Goal: Information Seeking & Learning: Learn about a topic

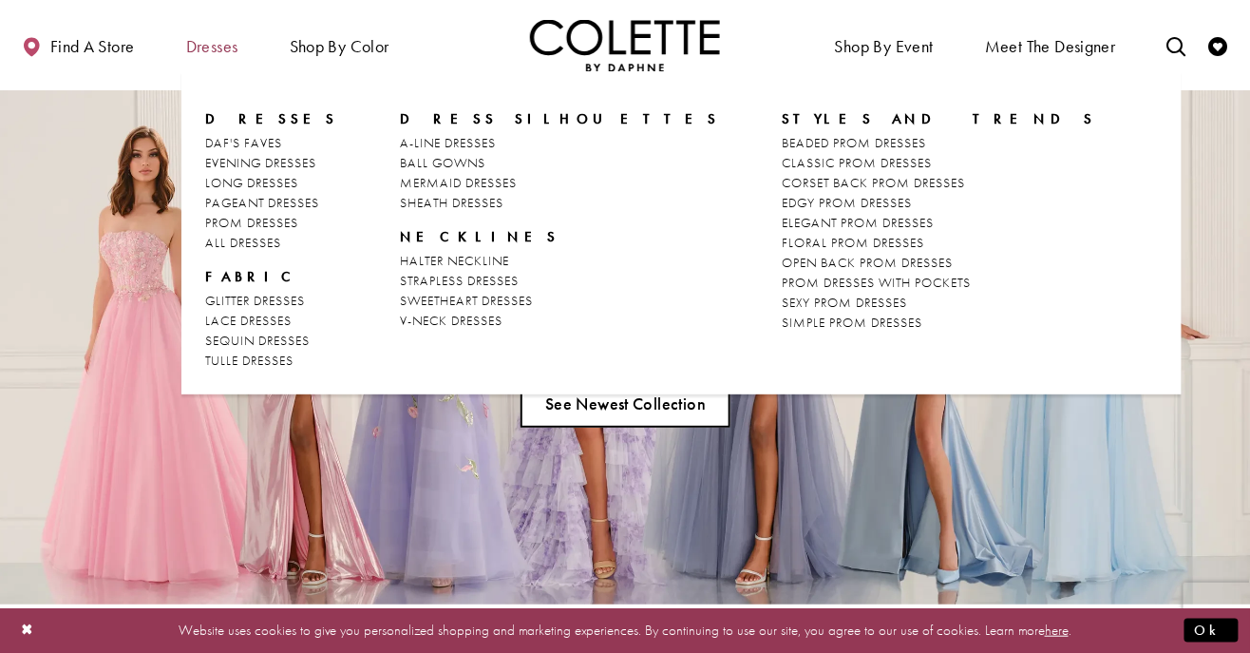
click at [198, 38] on span "Dresses" at bounding box center [212, 46] width 52 height 19
click at [214, 224] on span "PROM DRESSES" at bounding box center [251, 222] width 93 height 17
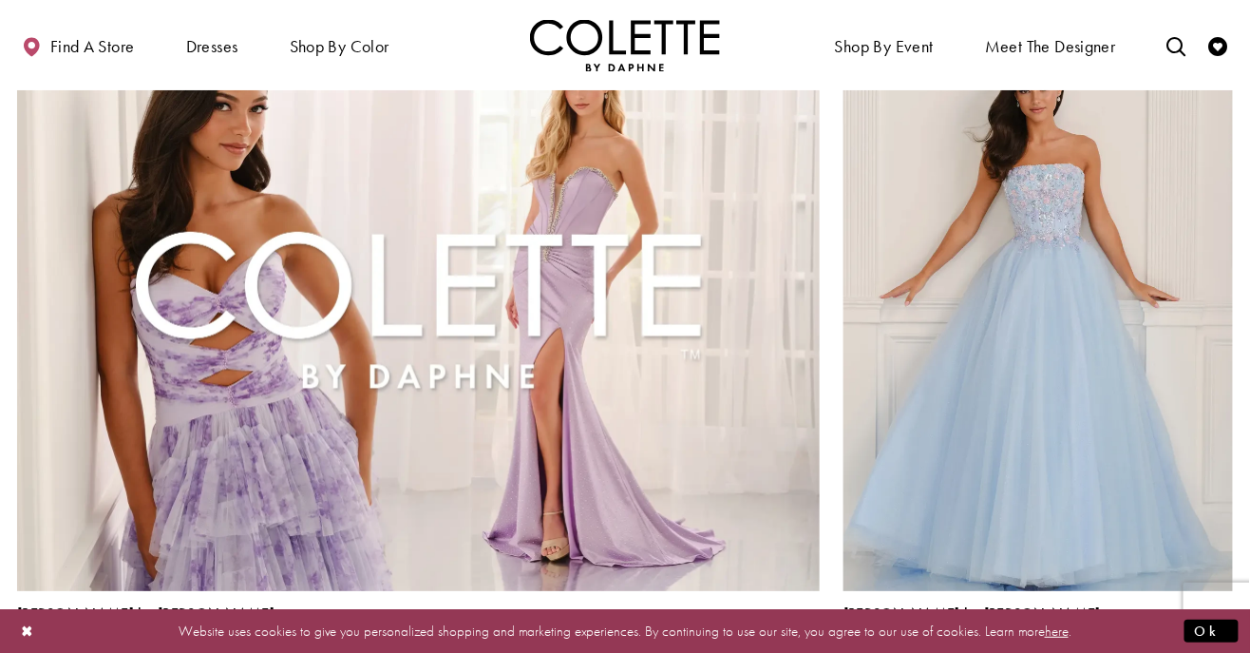
scroll to position [1963, 0]
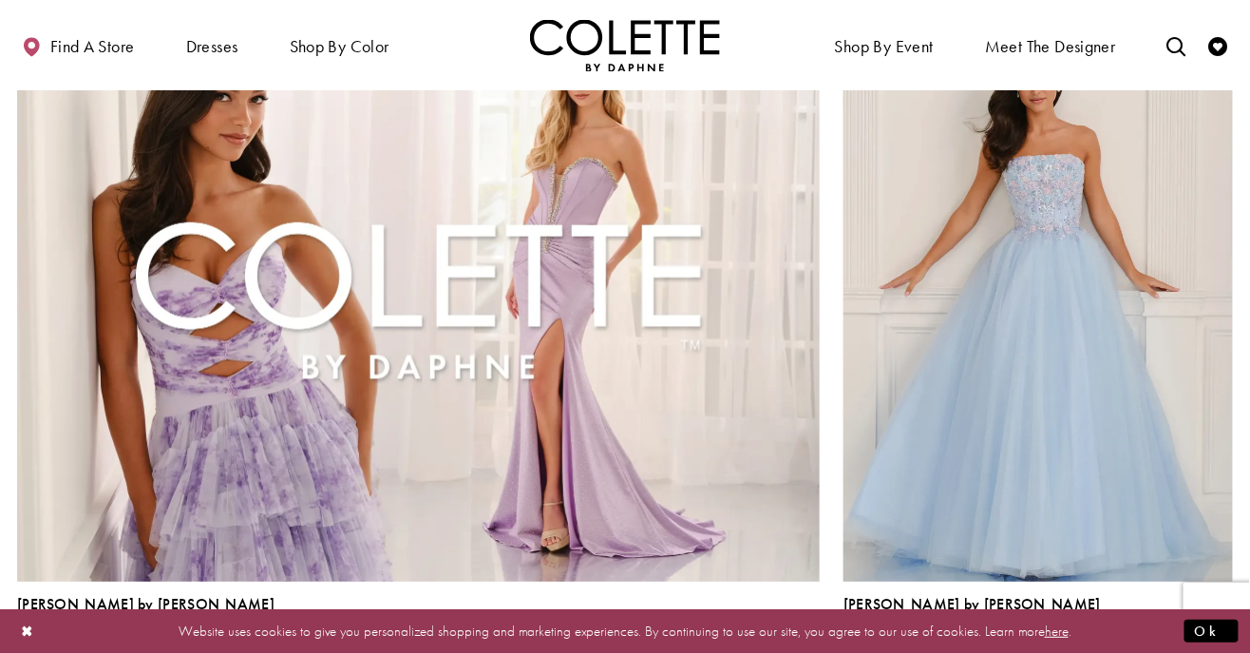
click at [1190, 635] on span "Product List" at bounding box center [1192, 646] width 23 height 23
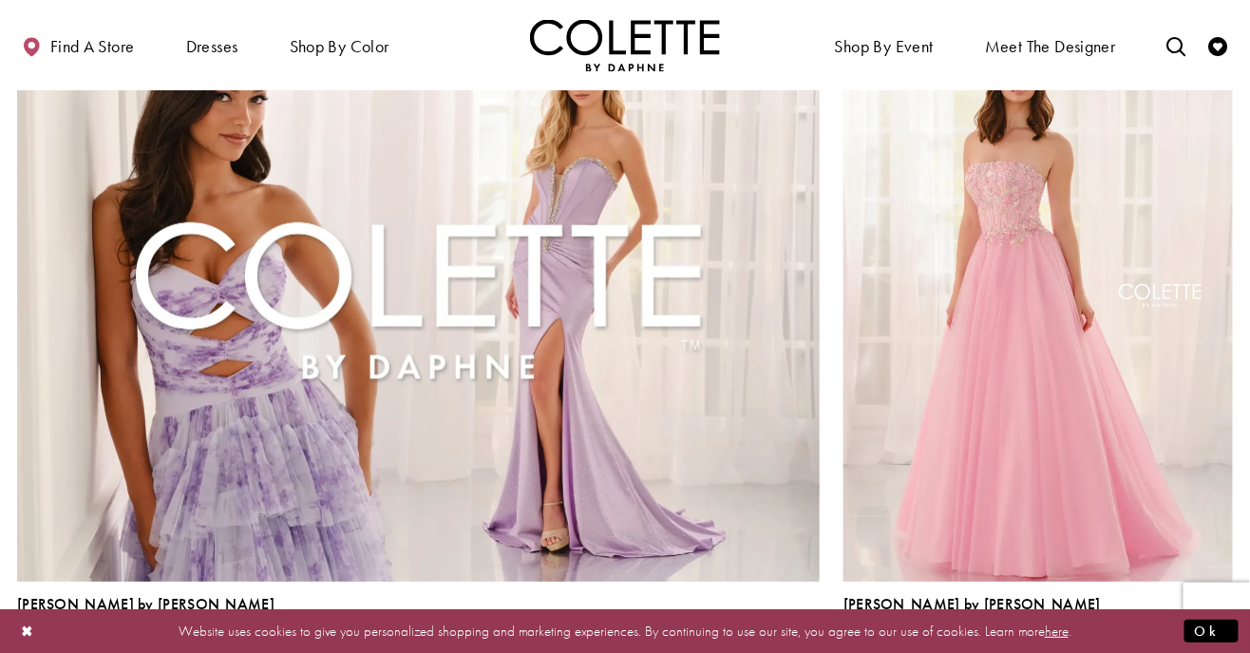
click at [1229, 635] on span "Product List" at bounding box center [1221, 646] width 23 height 23
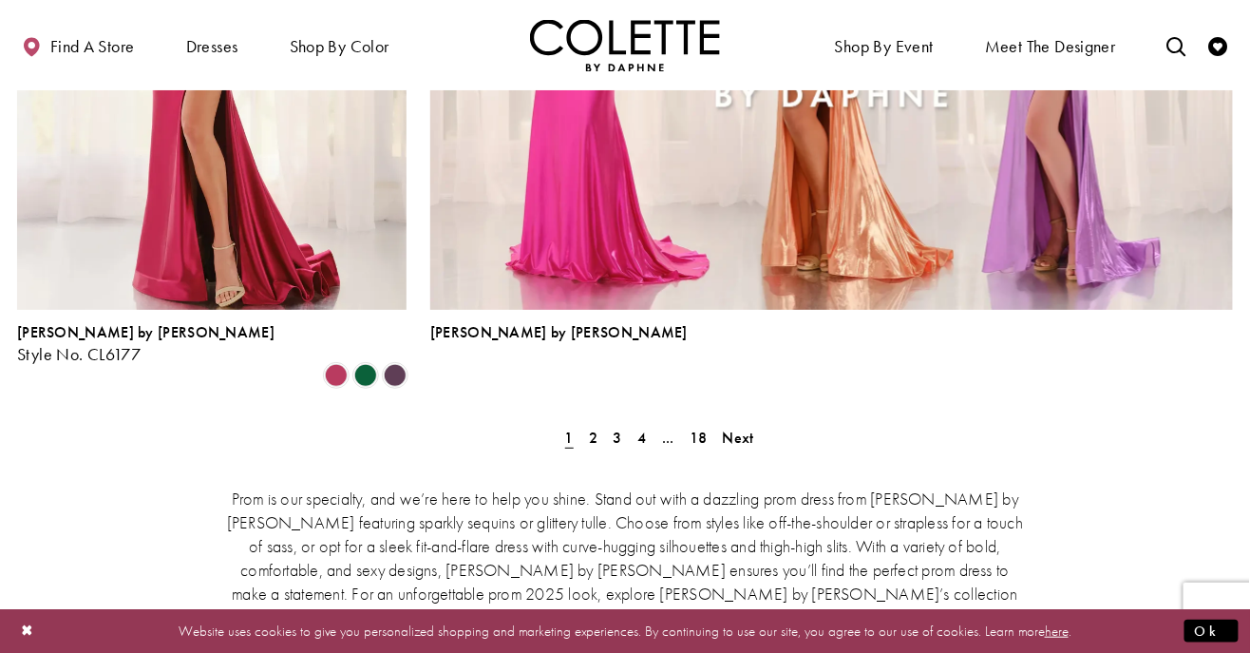
scroll to position [4337, 0]
click at [743, 445] on div "Prom is our specialty, and we’re here to help you shine. Stand out with a dazzl…" at bounding box center [625, 555] width 1216 height 221
click at [751, 426] on span "Next" at bounding box center [738, 436] width 31 height 20
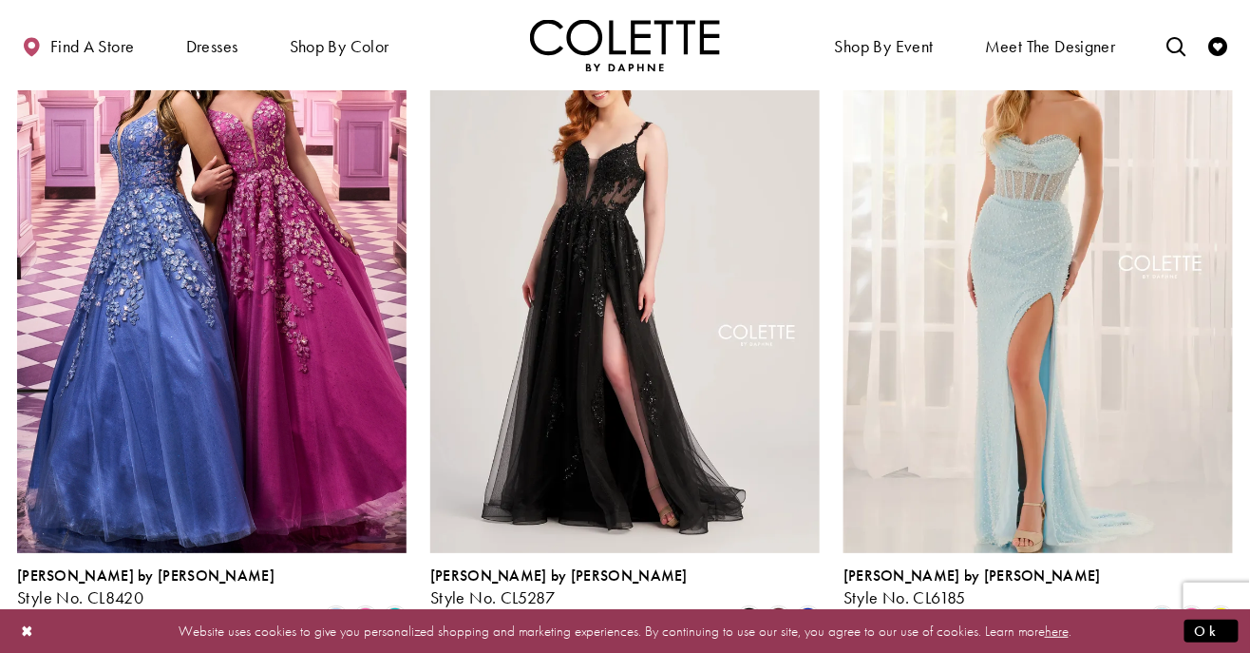
scroll to position [1999, 0]
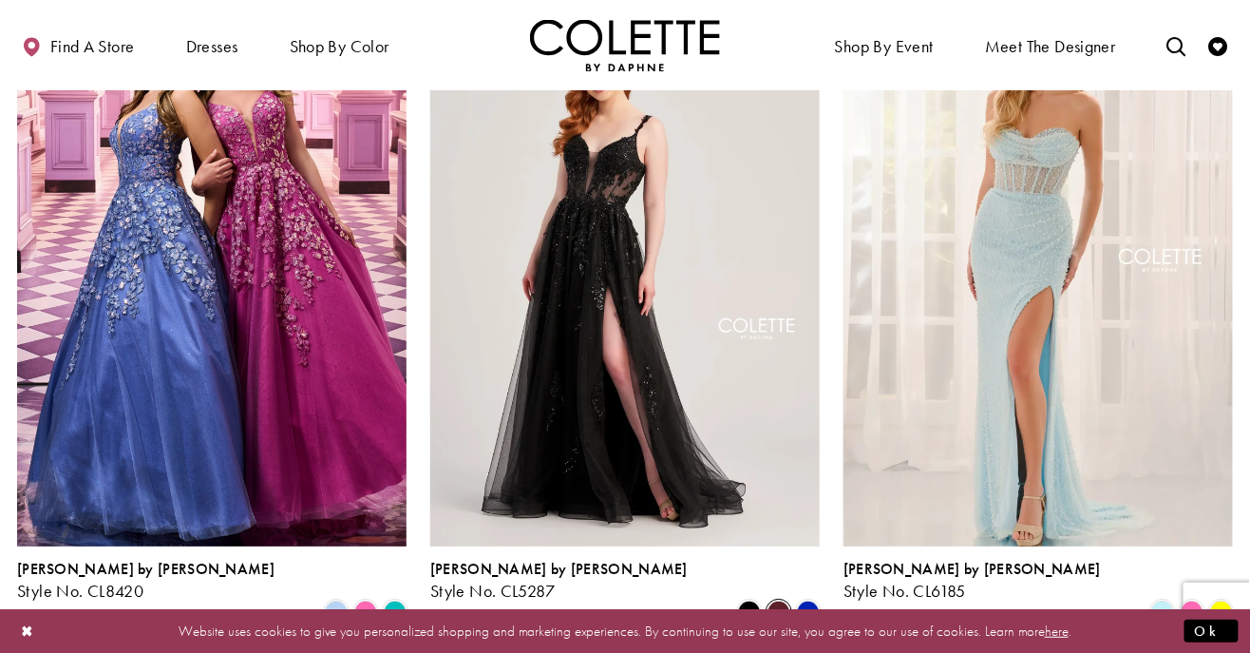
click at [783, 600] on span "Product List" at bounding box center [779, 611] width 23 height 23
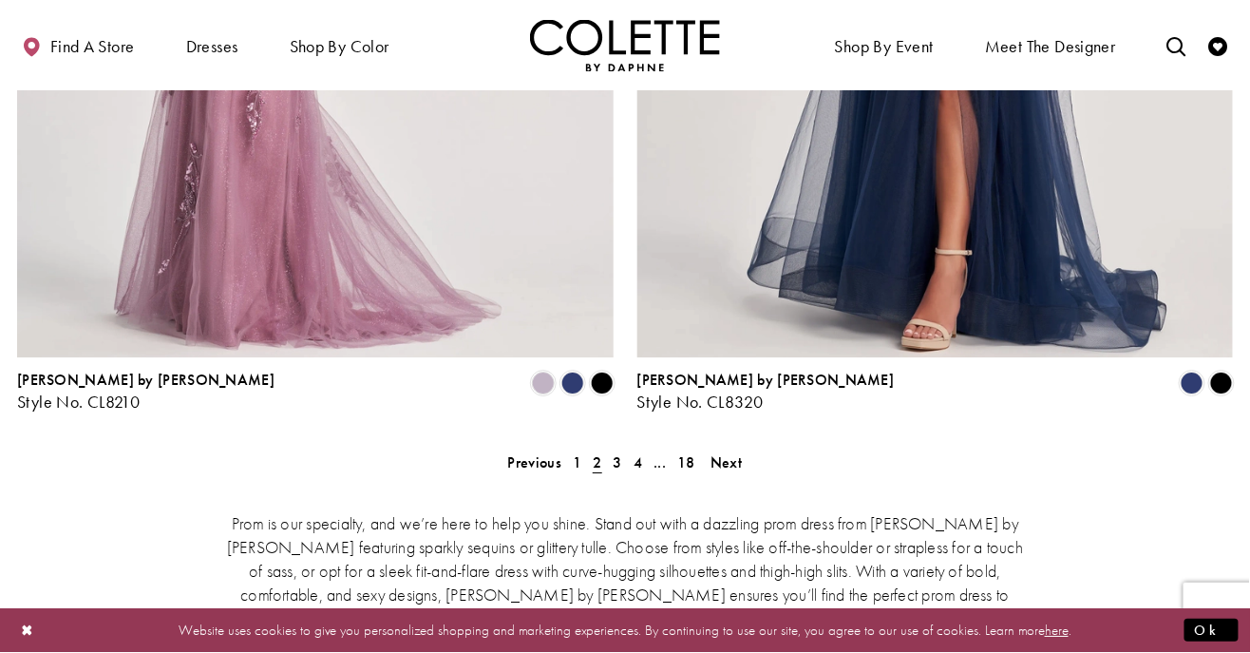
scroll to position [3892, 0]
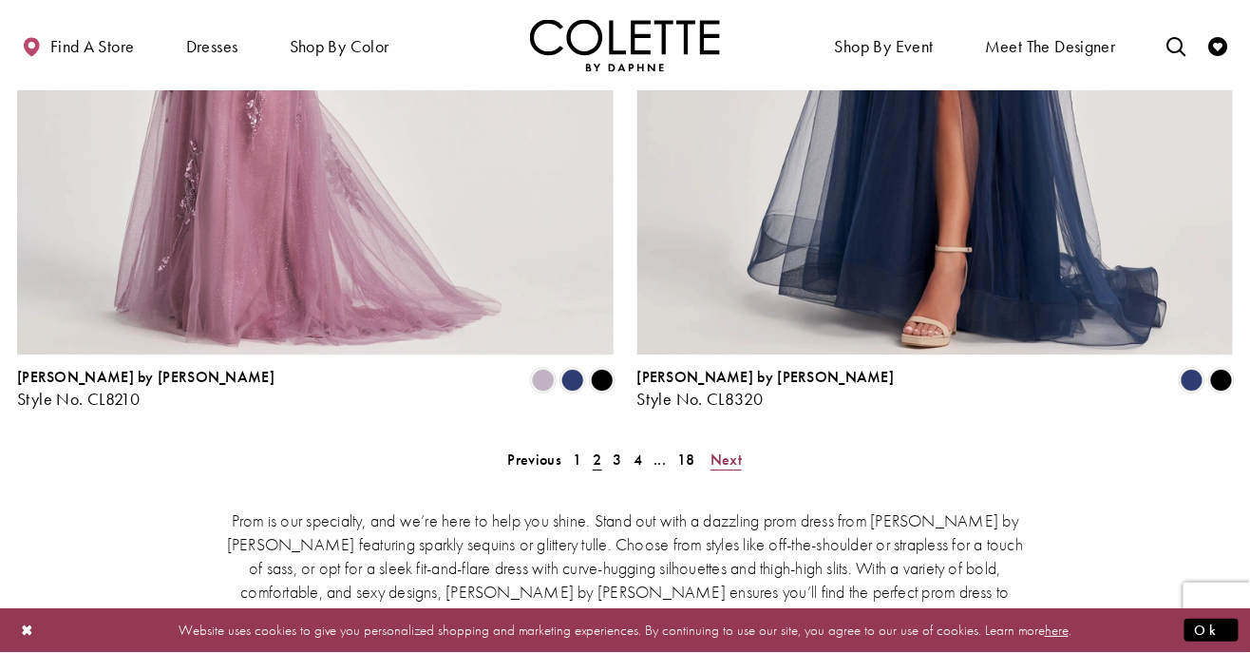
click at [735, 449] on span "Next" at bounding box center [726, 459] width 31 height 20
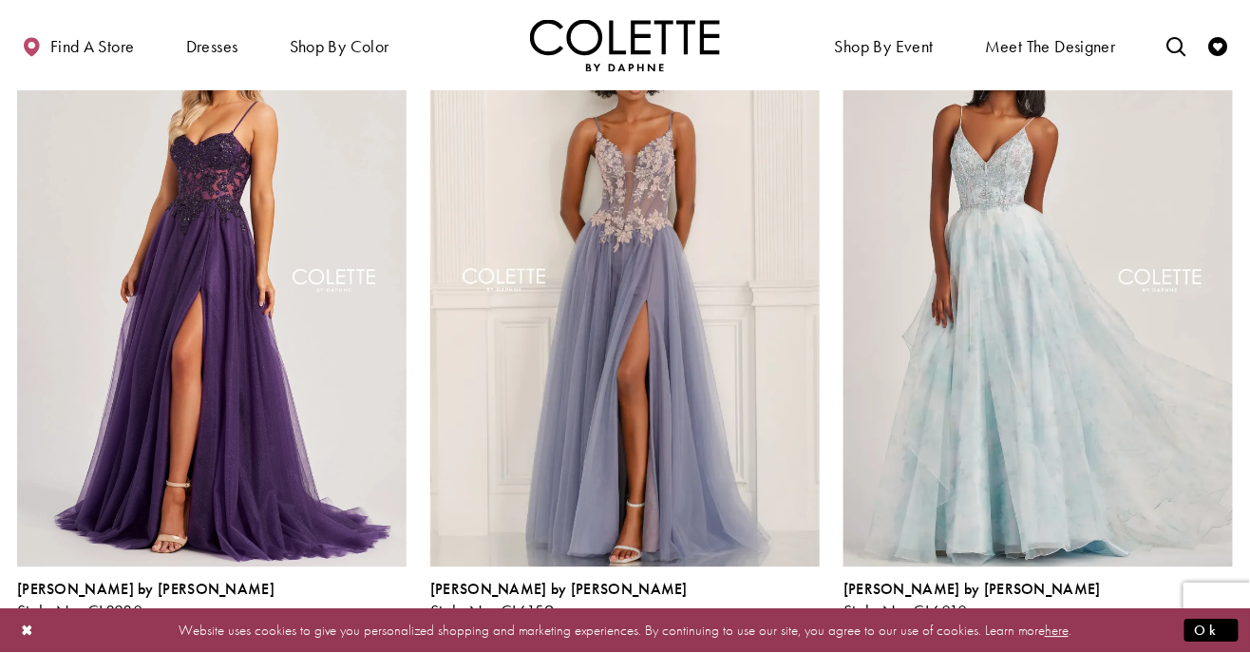
scroll to position [1305, 0]
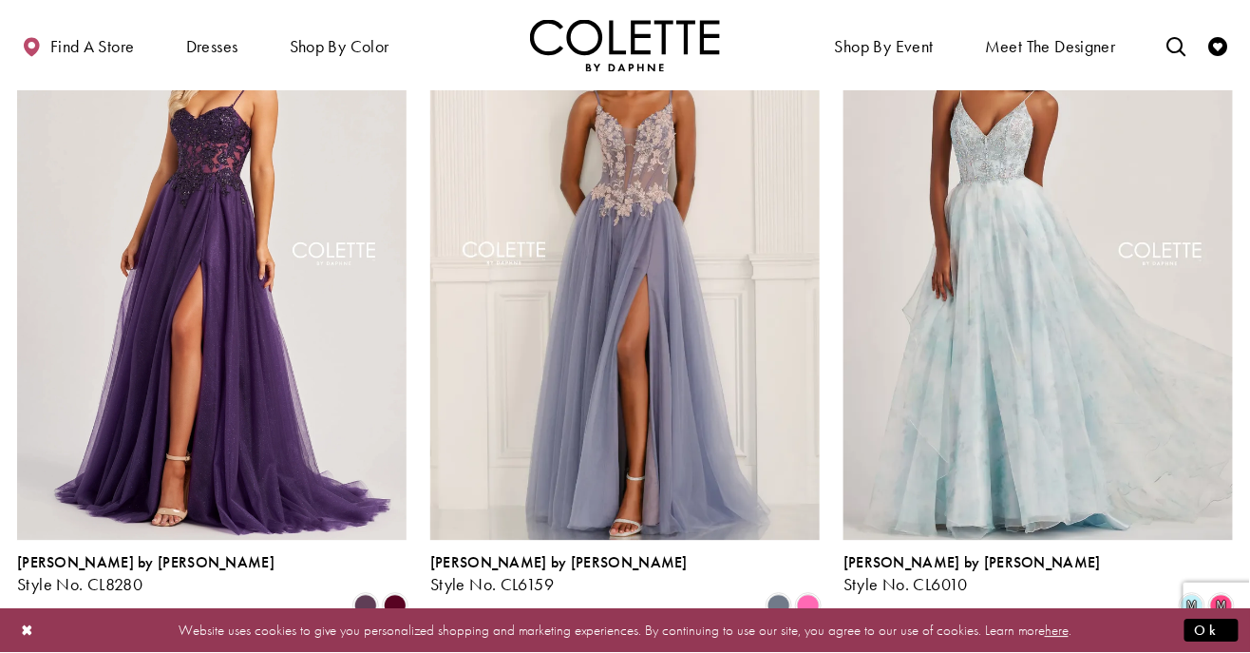
click at [382, 591] on div "Product List" at bounding box center [395, 605] width 29 height 29
click at [390, 594] on span "Product List" at bounding box center [395, 605] width 23 height 23
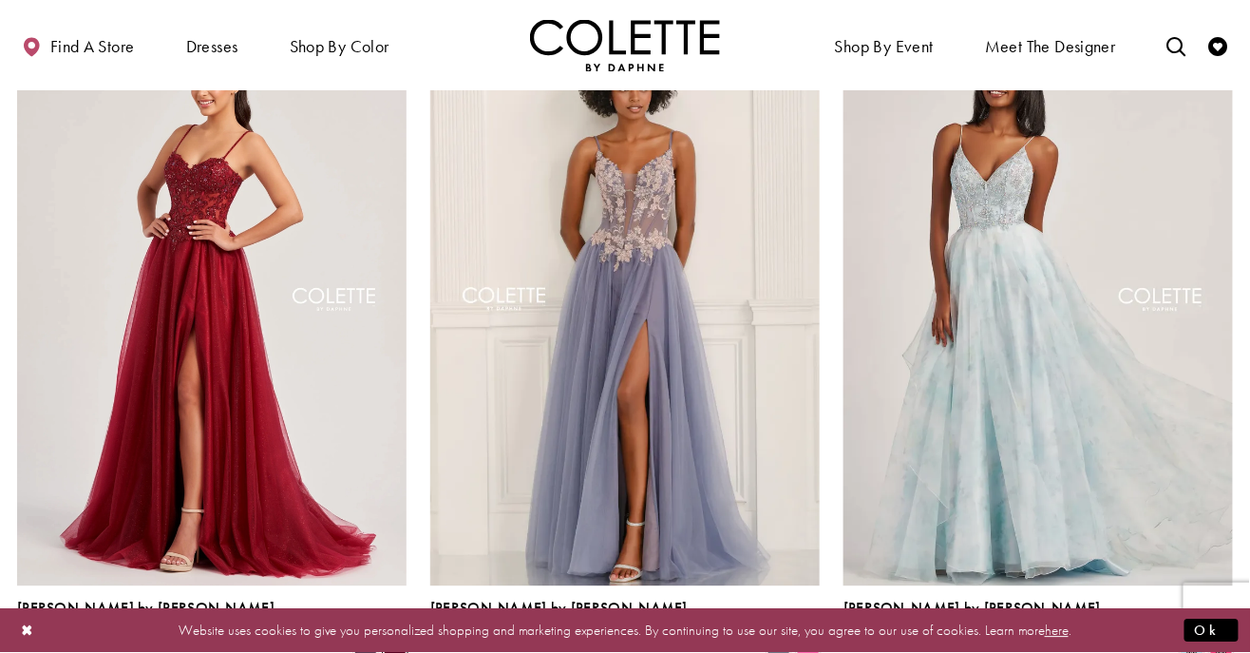
scroll to position [1260, 0]
click at [357, 639] on span "Product List" at bounding box center [365, 650] width 23 height 23
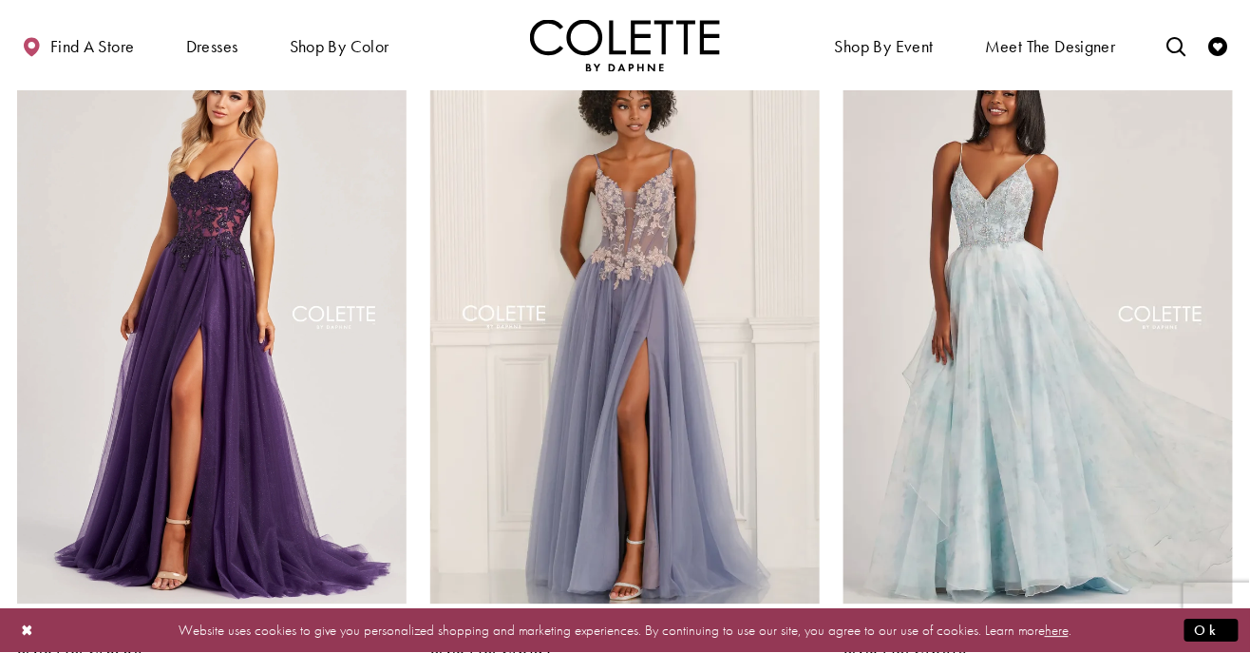
scroll to position [1254, 0]
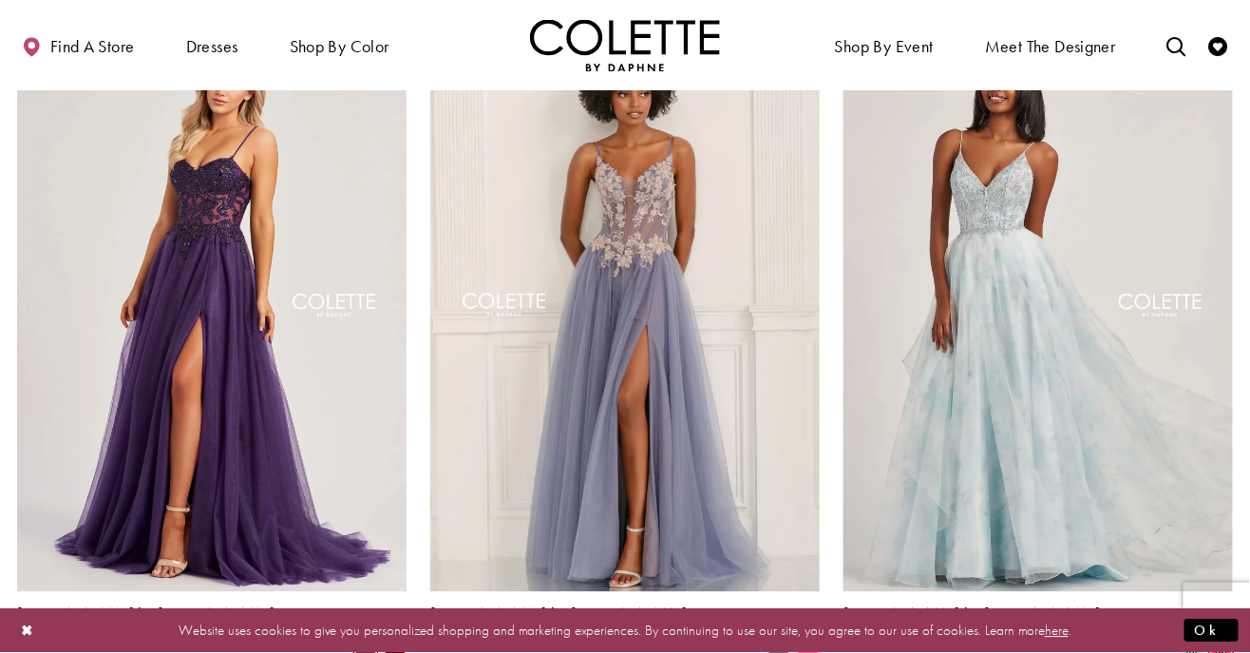
click at [1222, 645] on span "m" at bounding box center [1221, 656] width 23 height 23
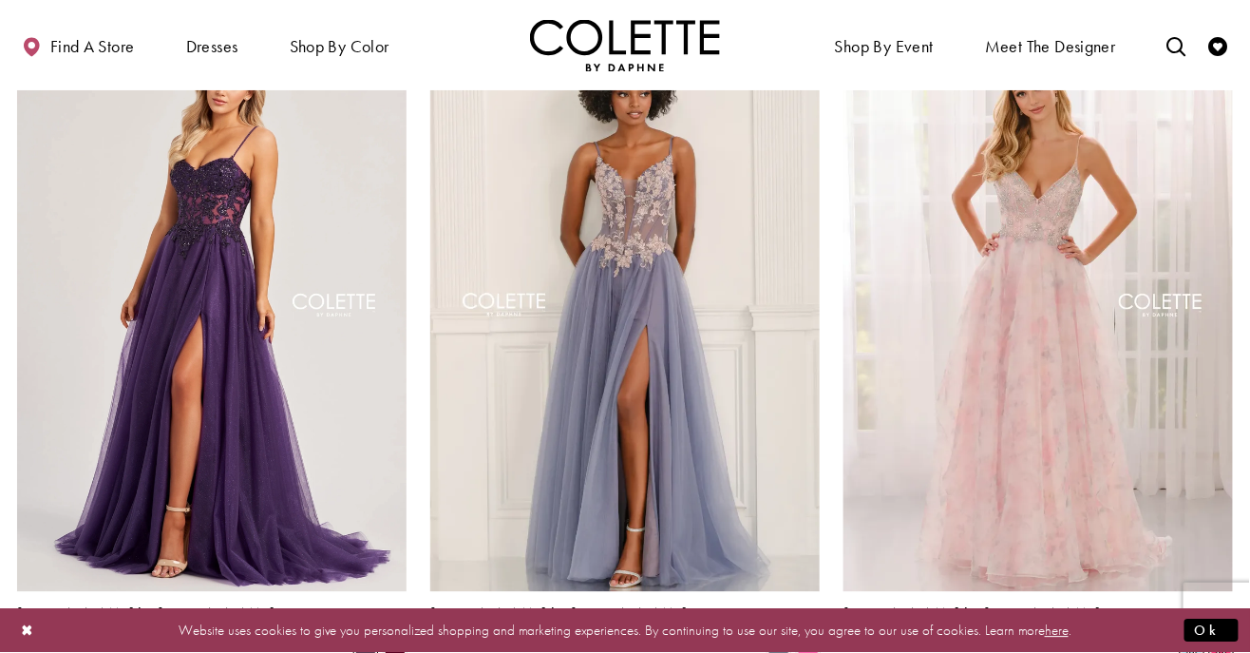
click at [1191, 645] on span "m" at bounding box center [1192, 656] width 23 height 23
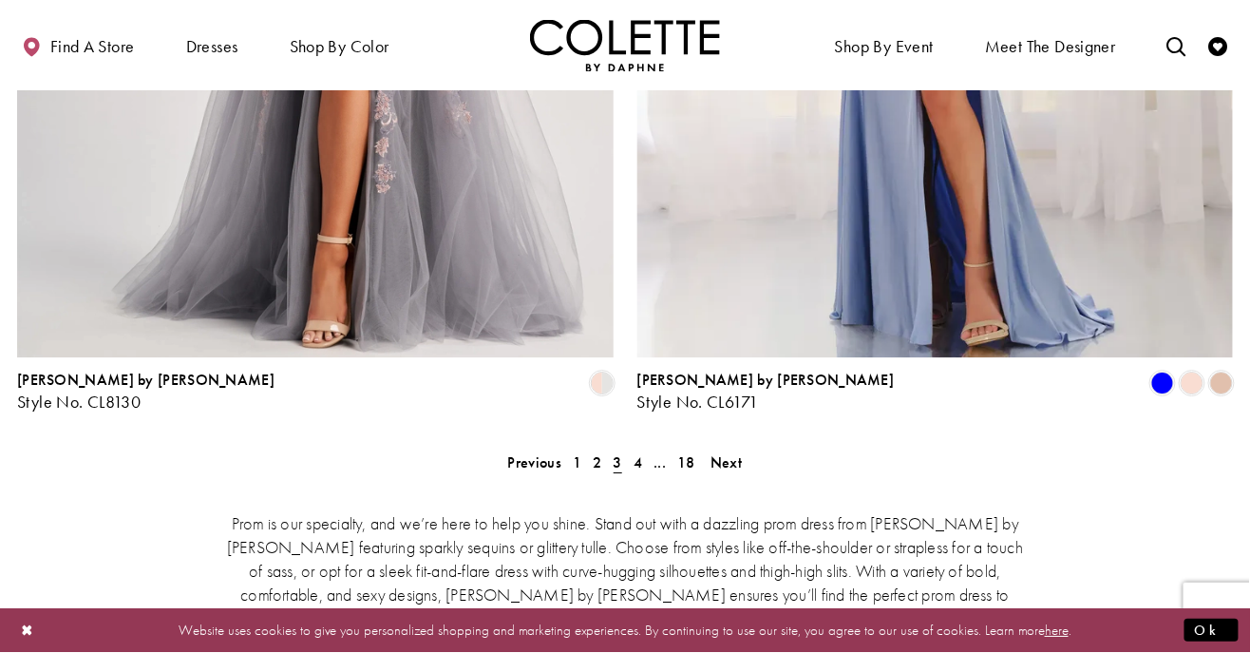
scroll to position [3892, 0]
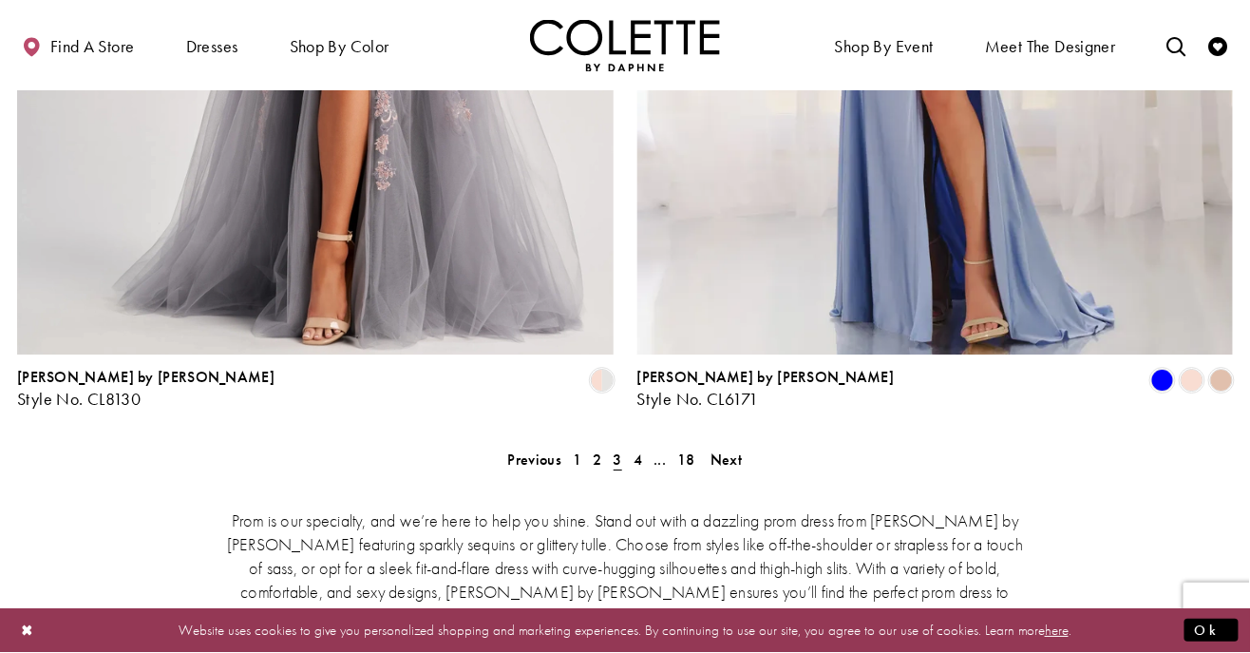
click at [747, 467] on div "Prom is our specialty, and we’re here to help you shine. Stand out with a dazzl…" at bounding box center [625, 577] width 1216 height 221
click at [723, 449] on span "Next" at bounding box center [726, 459] width 31 height 20
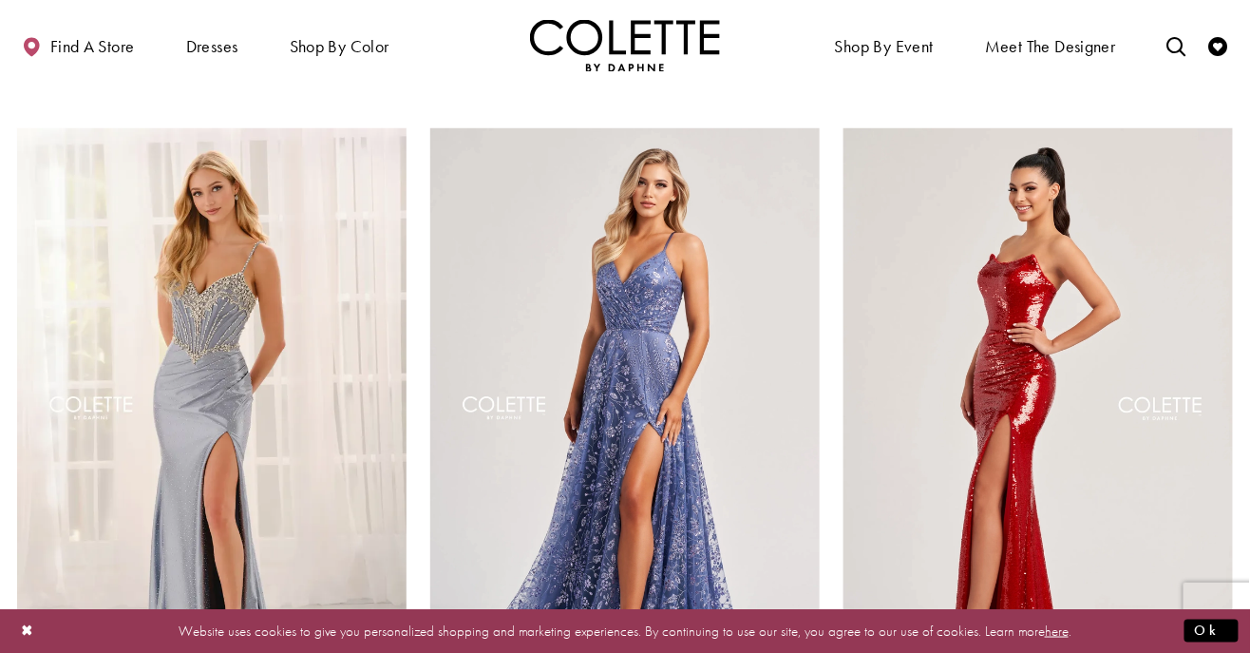
scroll to position [2555, 0]
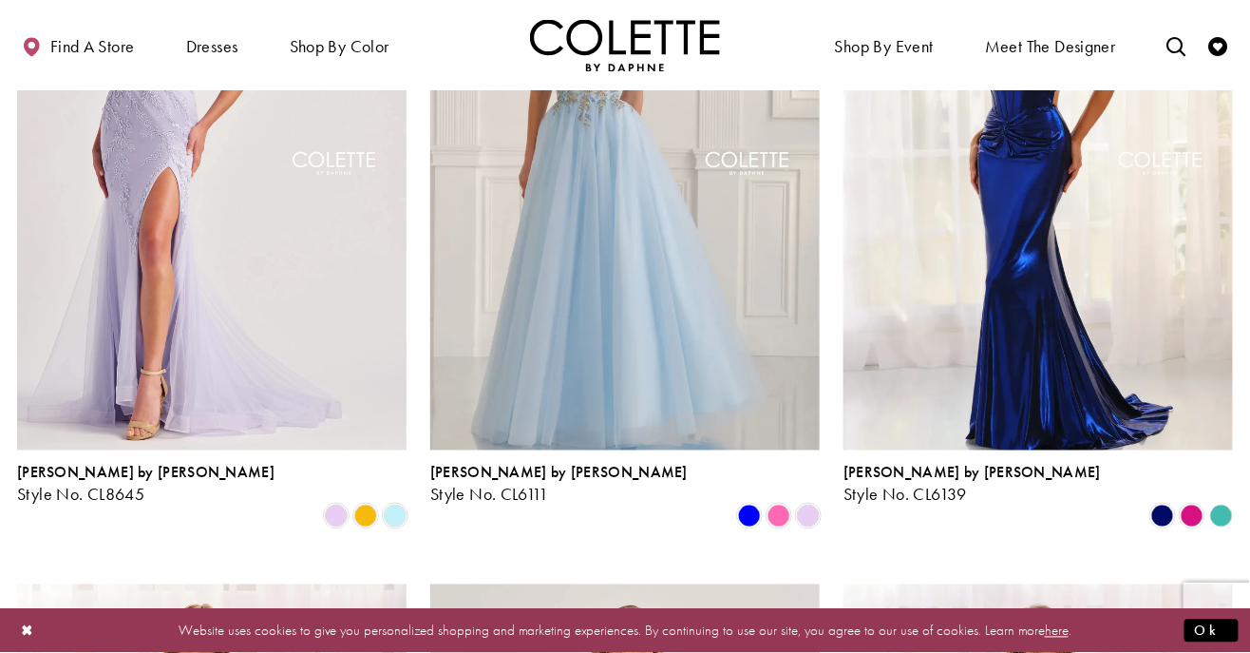
scroll to position [696, 0]
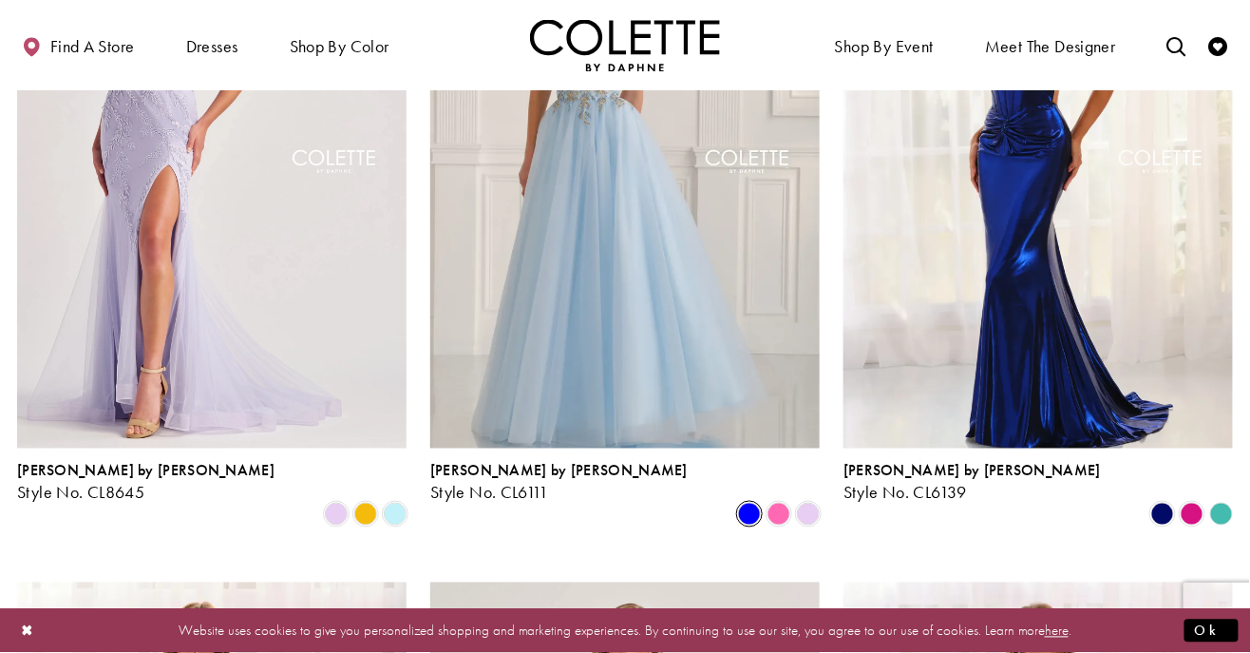
click at [760, 502] on span "Product List" at bounding box center [749, 513] width 23 height 23
click at [784, 502] on span "Product List" at bounding box center [779, 513] width 23 height 23
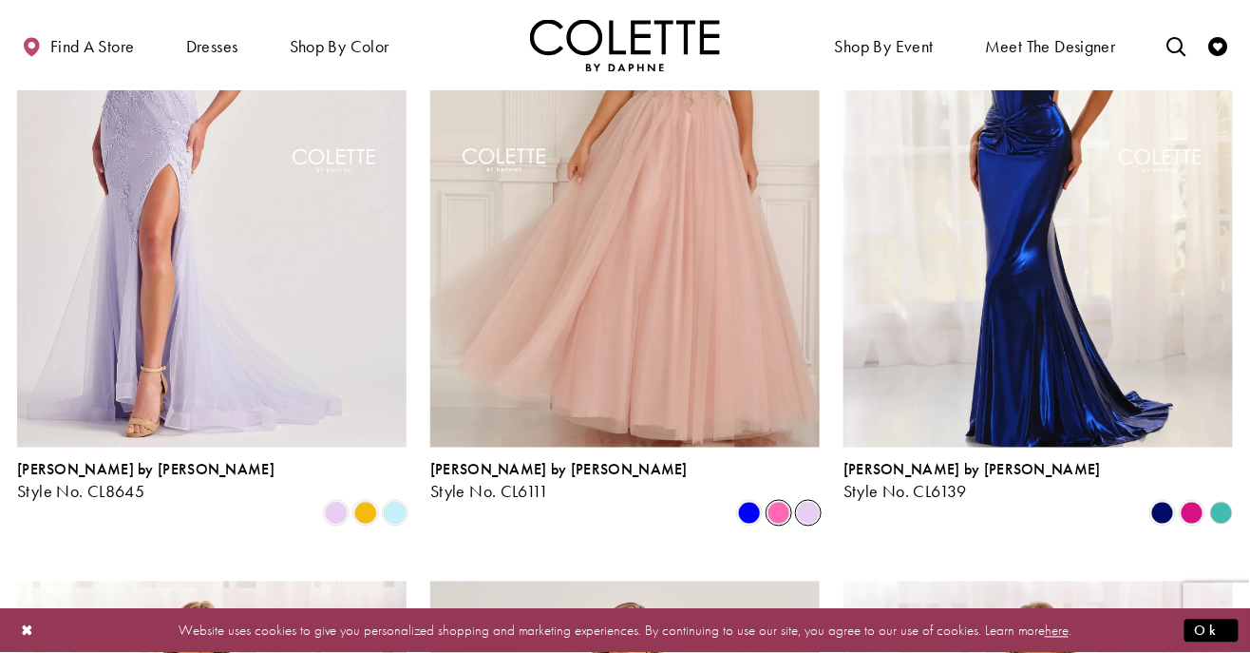
click at [809, 502] on span "Product List" at bounding box center [808, 513] width 23 height 23
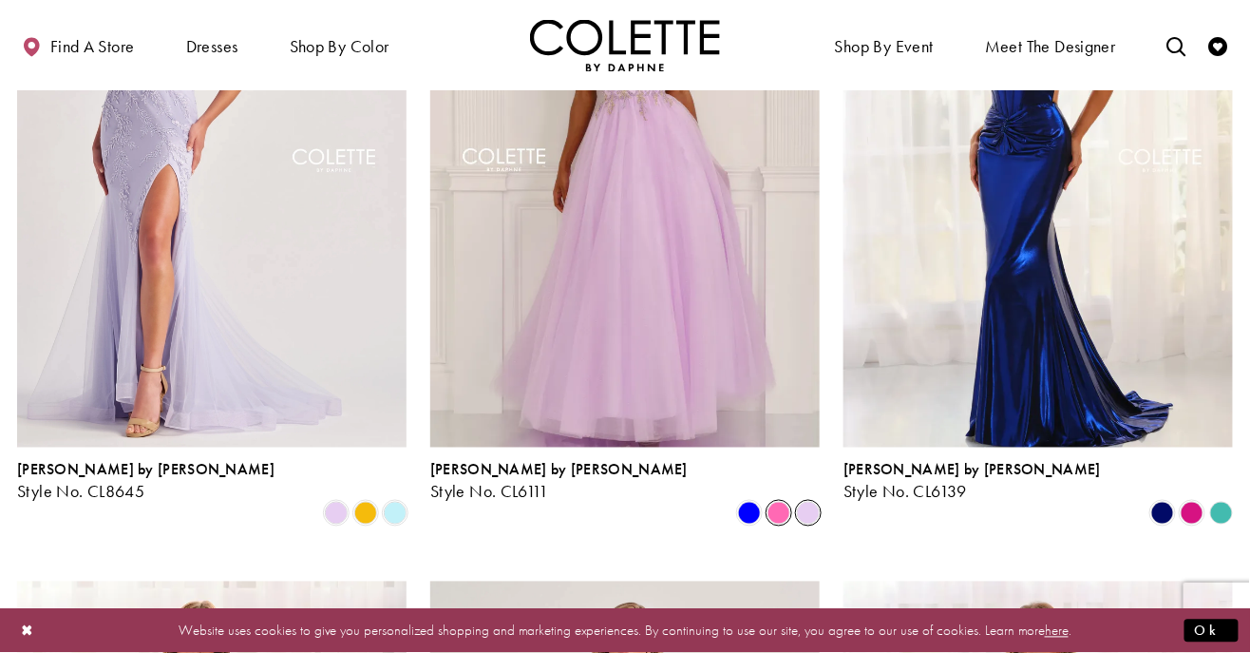
click at [784, 502] on span "Product List" at bounding box center [779, 513] width 23 height 23
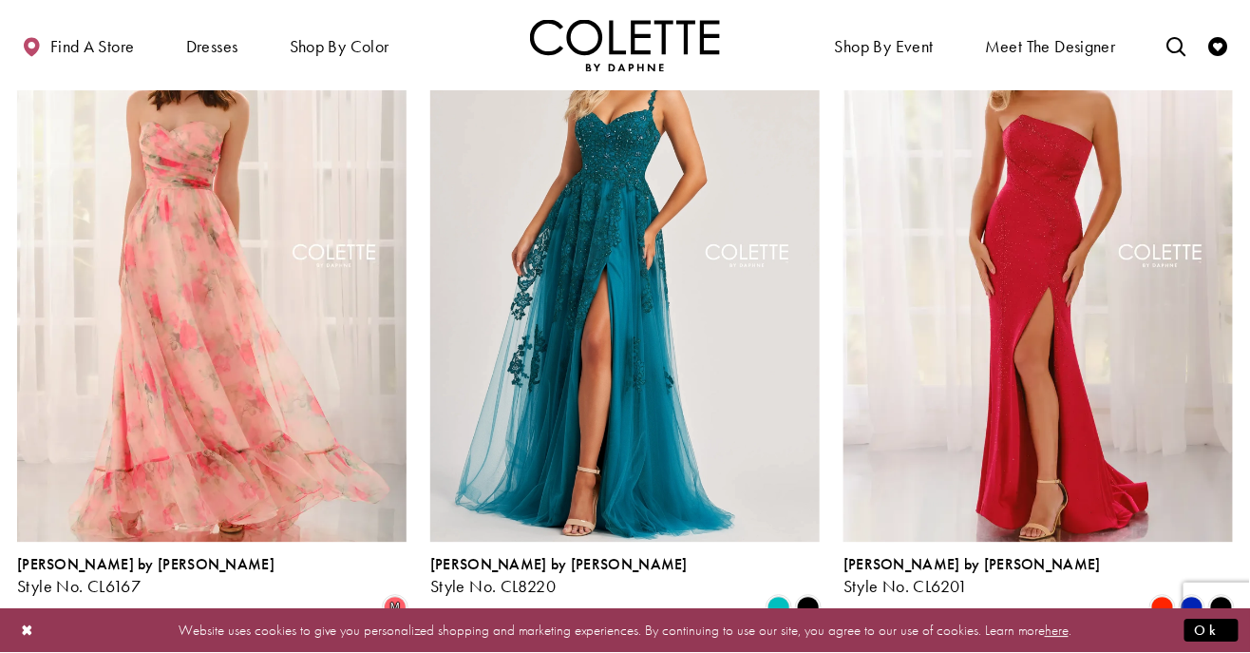
scroll to position [1324, 0]
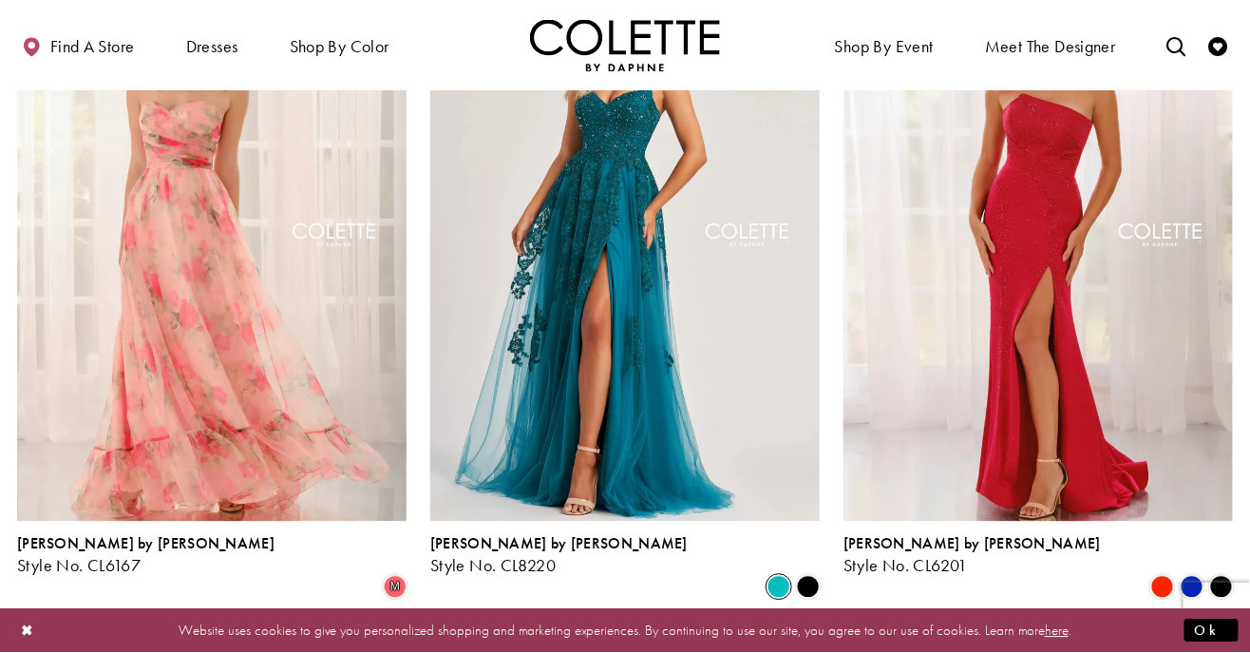
click at [790, 575] on span "Product List" at bounding box center [779, 586] width 23 height 23
click at [809, 575] on span "Product List" at bounding box center [808, 586] width 23 height 23
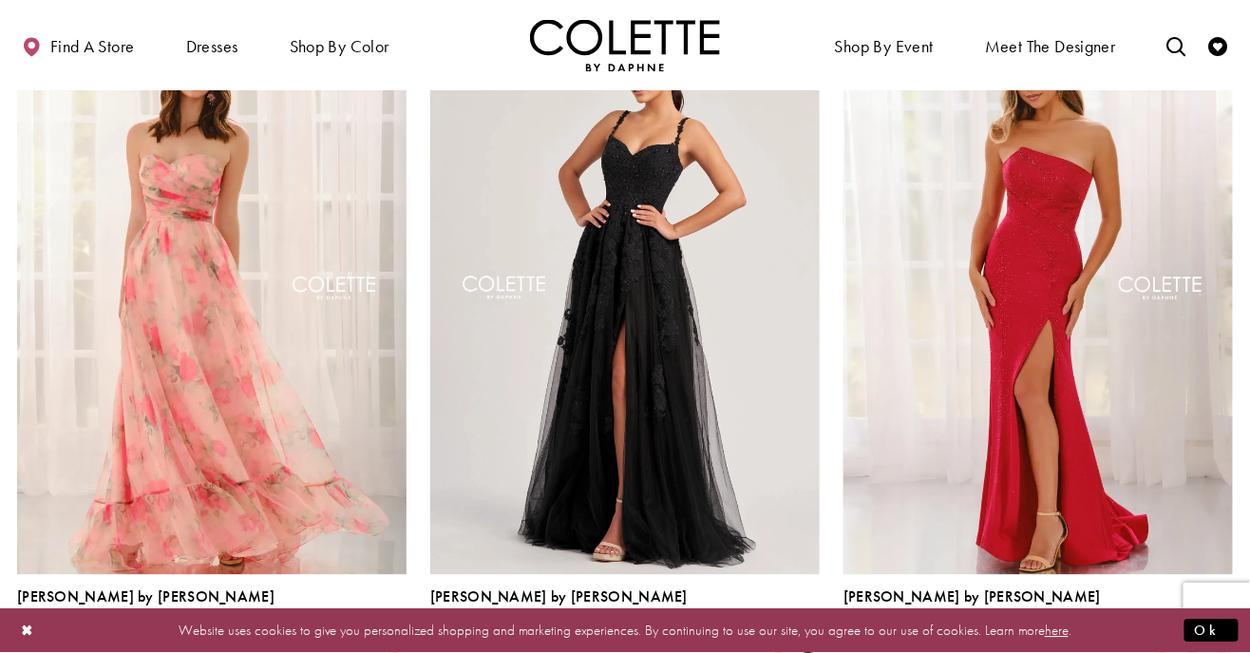
scroll to position [1270, 0]
click at [769, 629] on span "Product List" at bounding box center [779, 640] width 23 height 23
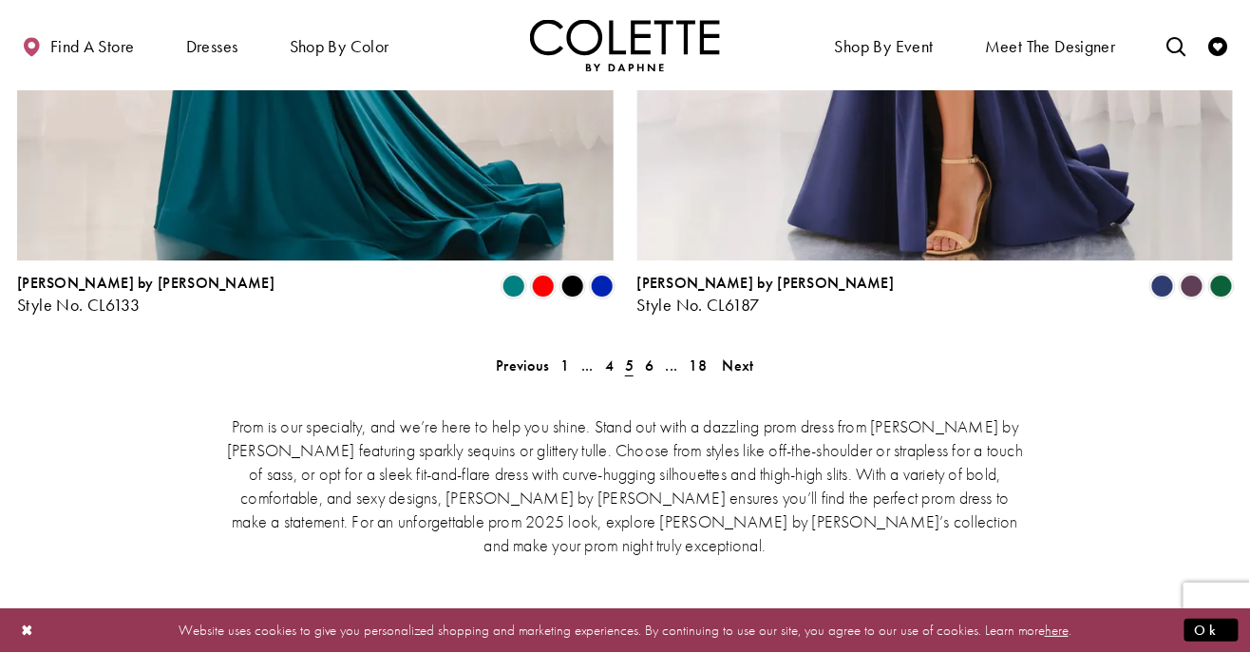
scroll to position [3988, 0]
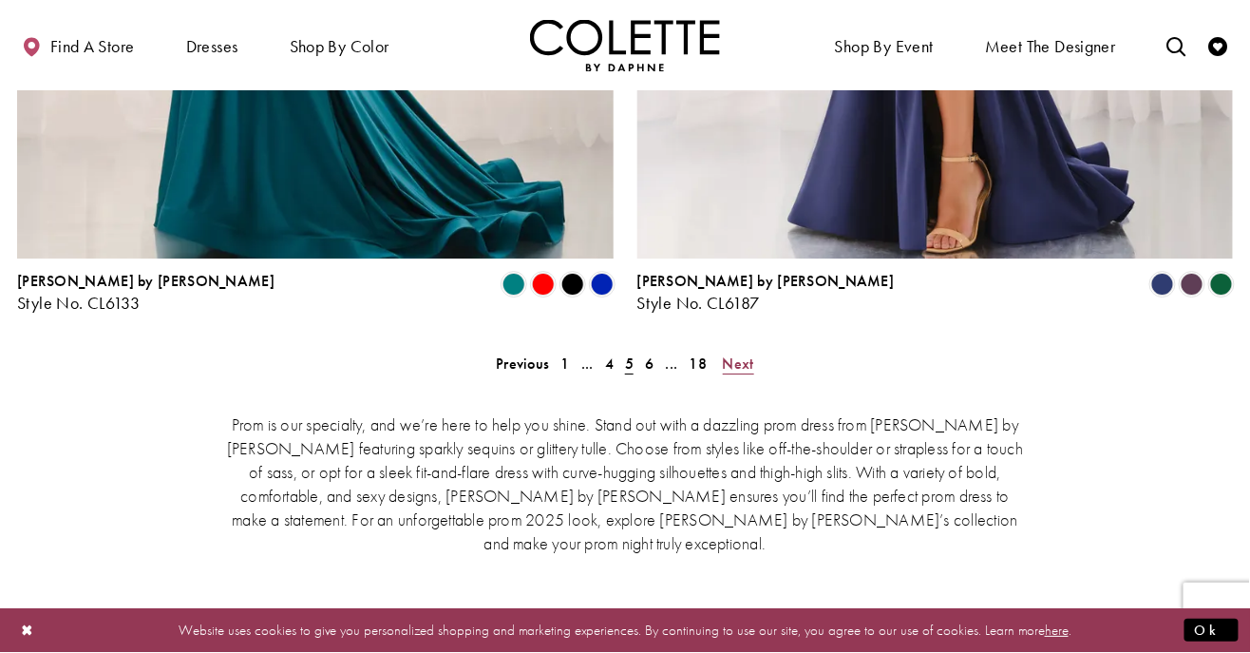
click at [745, 353] on span "Next" at bounding box center [738, 363] width 31 height 20
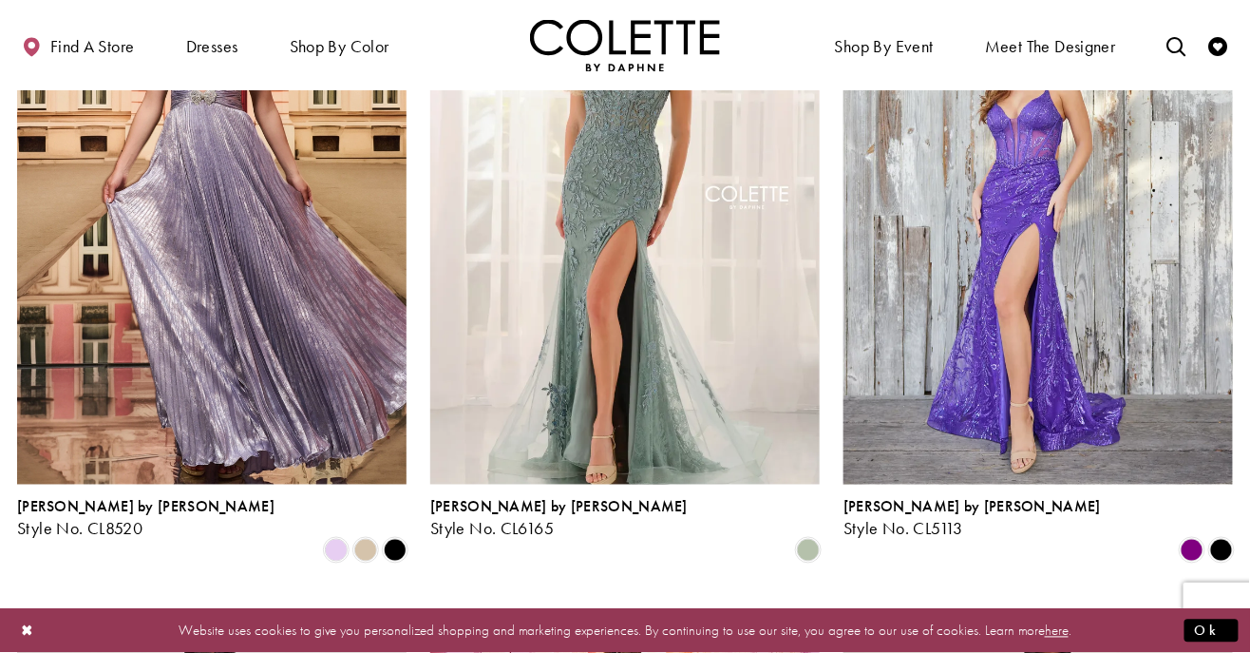
scroll to position [659, 0]
click at [1221, 540] on span "Product List" at bounding box center [1221, 551] width 23 height 23
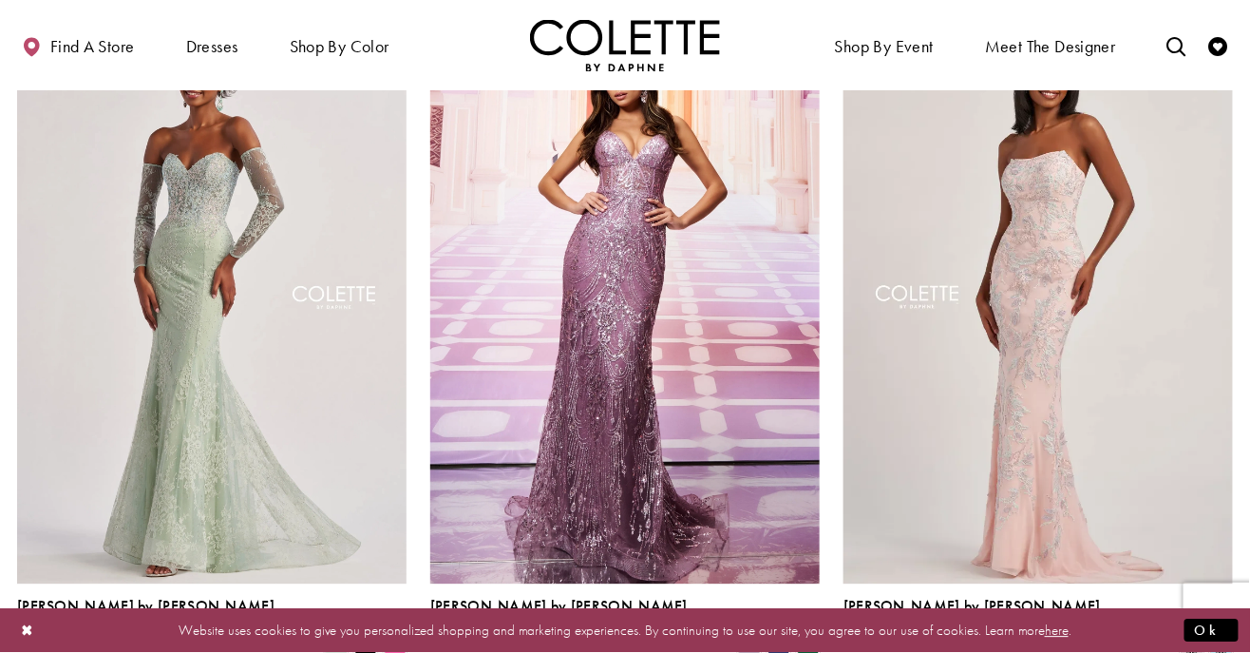
scroll to position [1250, 0]
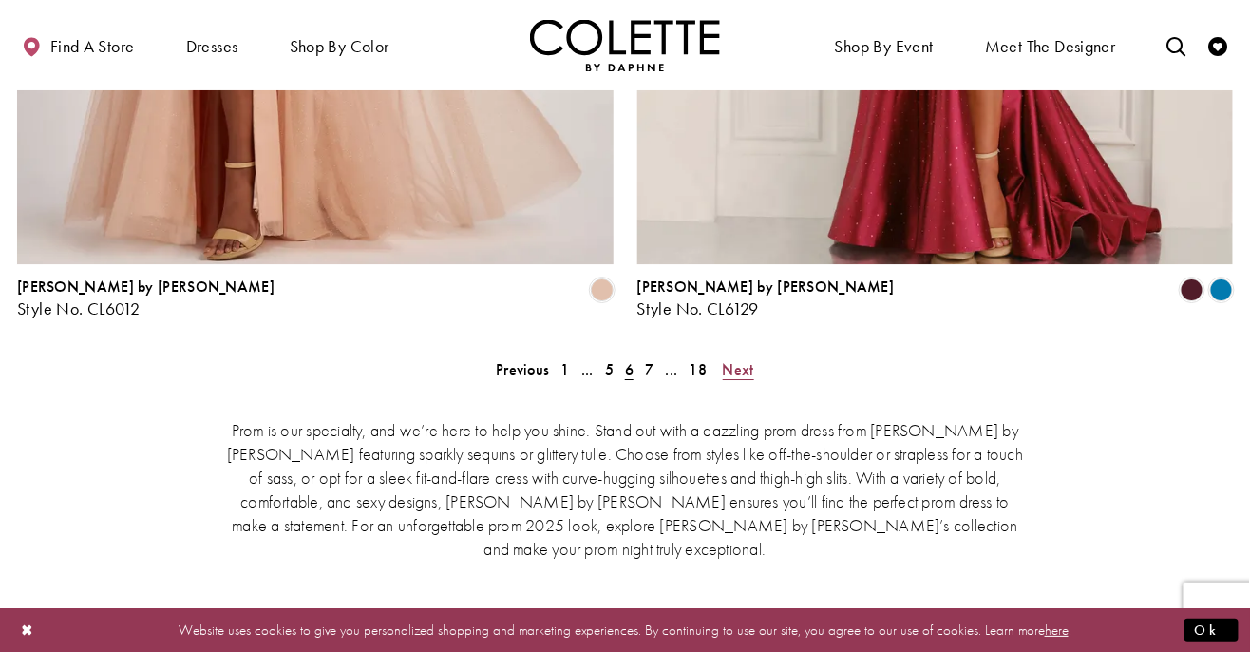
click at [730, 359] on span "Next" at bounding box center [738, 369] width 31 height 20
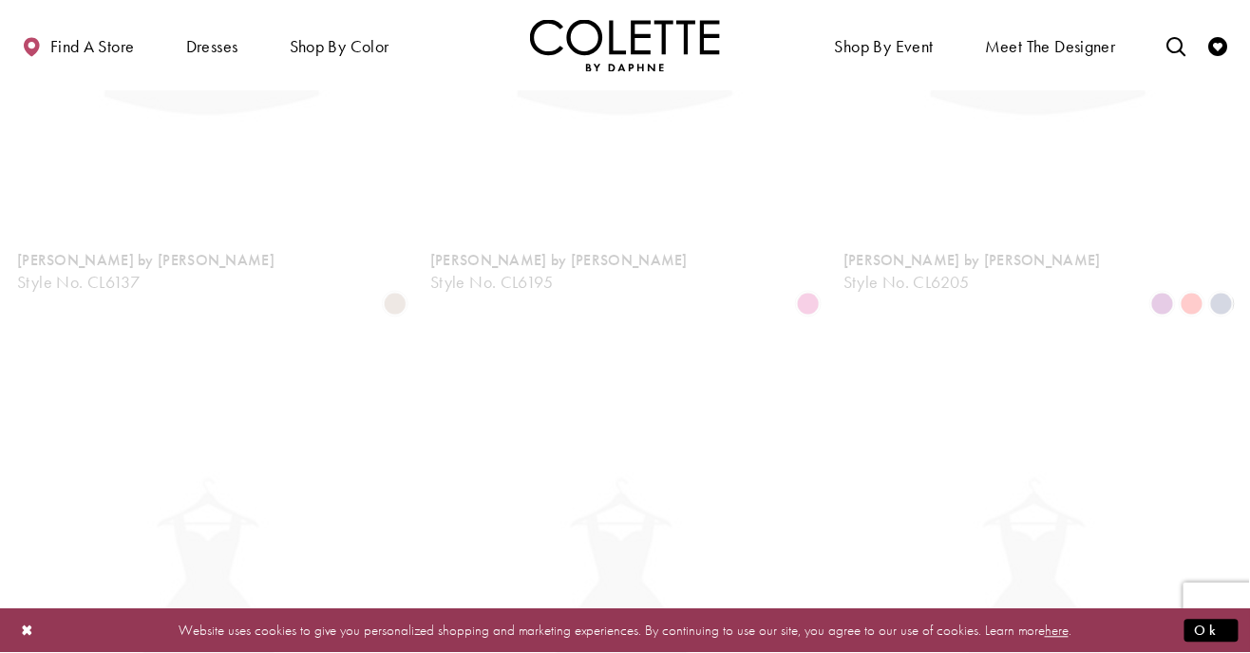
scroll to position [487, 0]
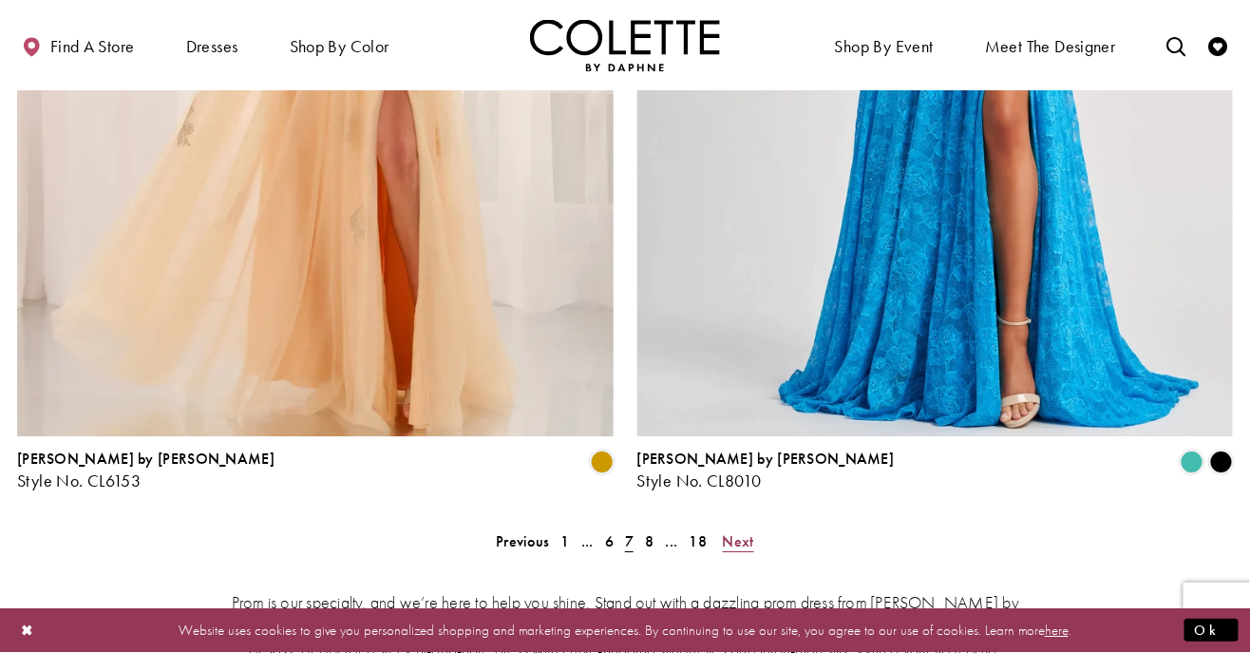
click at [747, 531] on span "Next" at bounding box center [738, 541] width 31 height 20
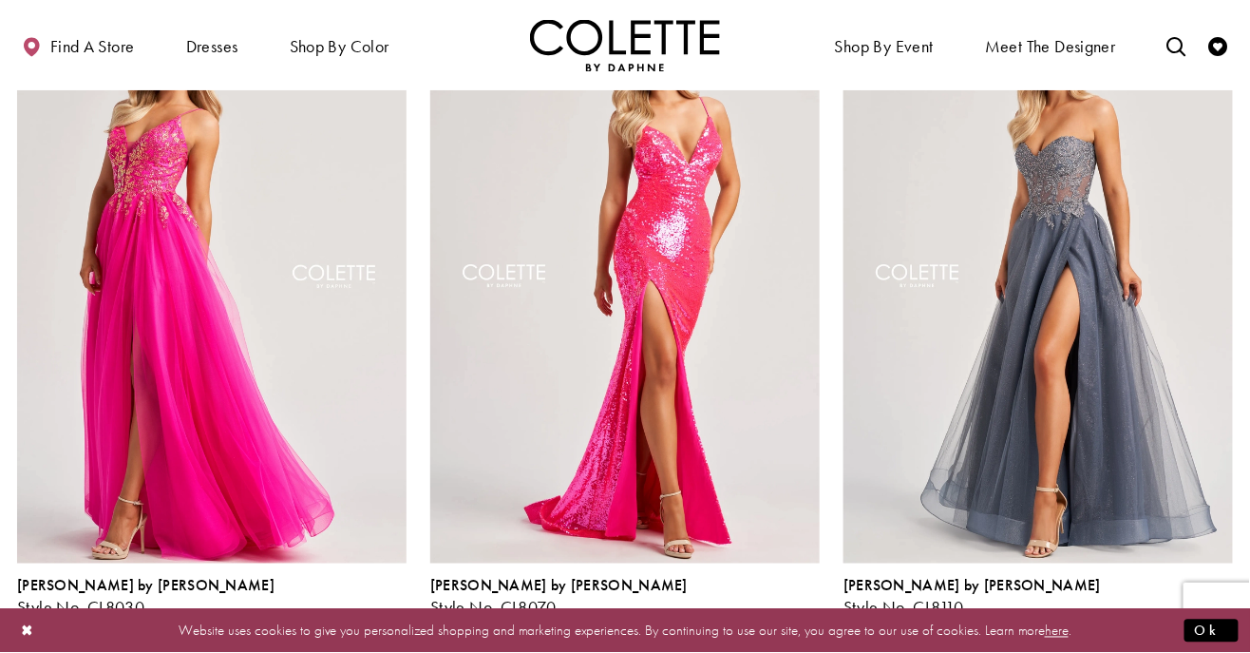
scroll to position [583, 0]
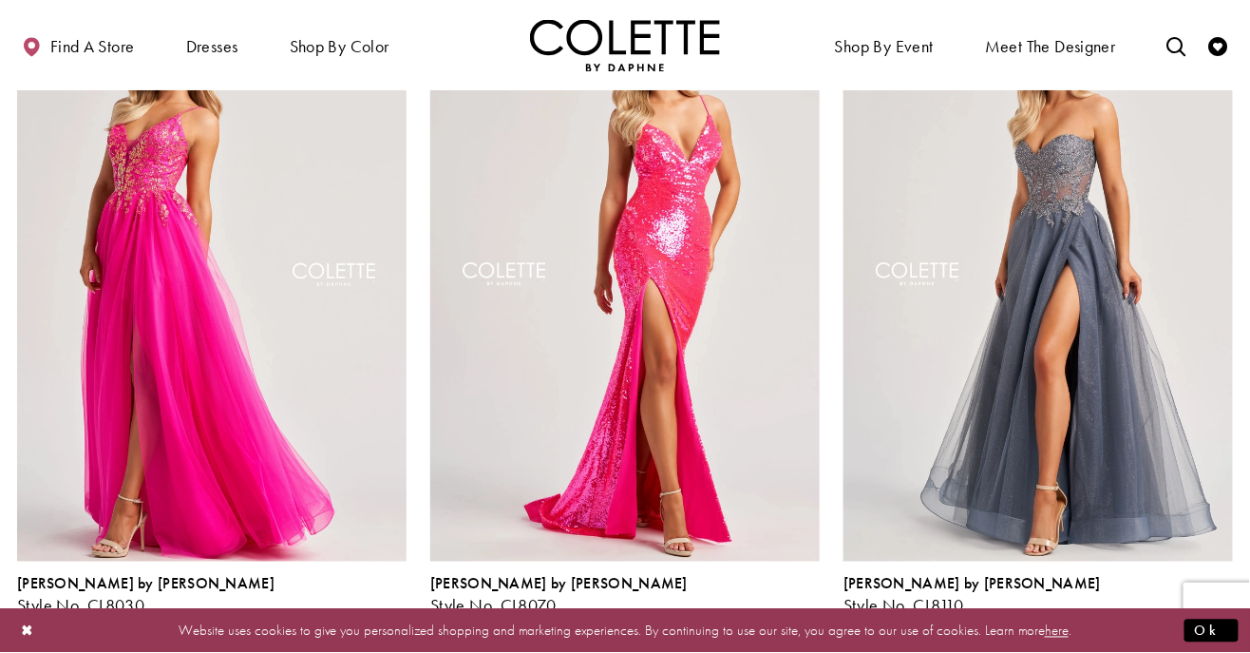
click at [1227, 616] on span "Product List" at bounding box center [1221, 627] width 23 height 23
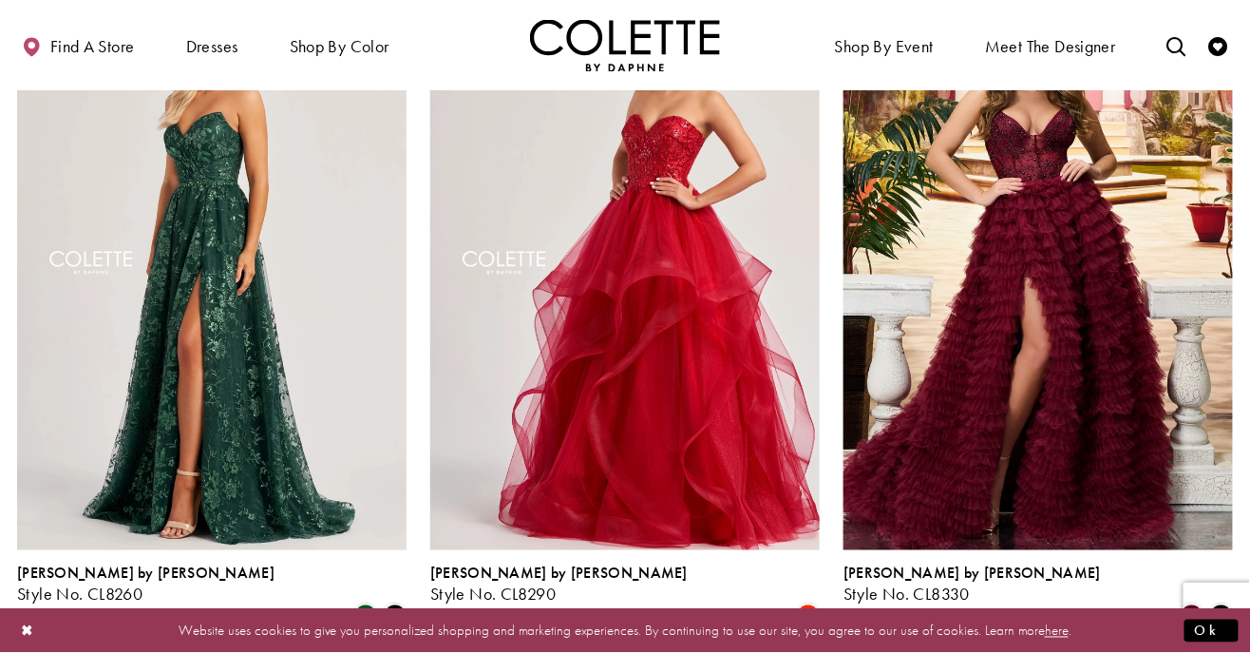
scroll to position [2717, 0]
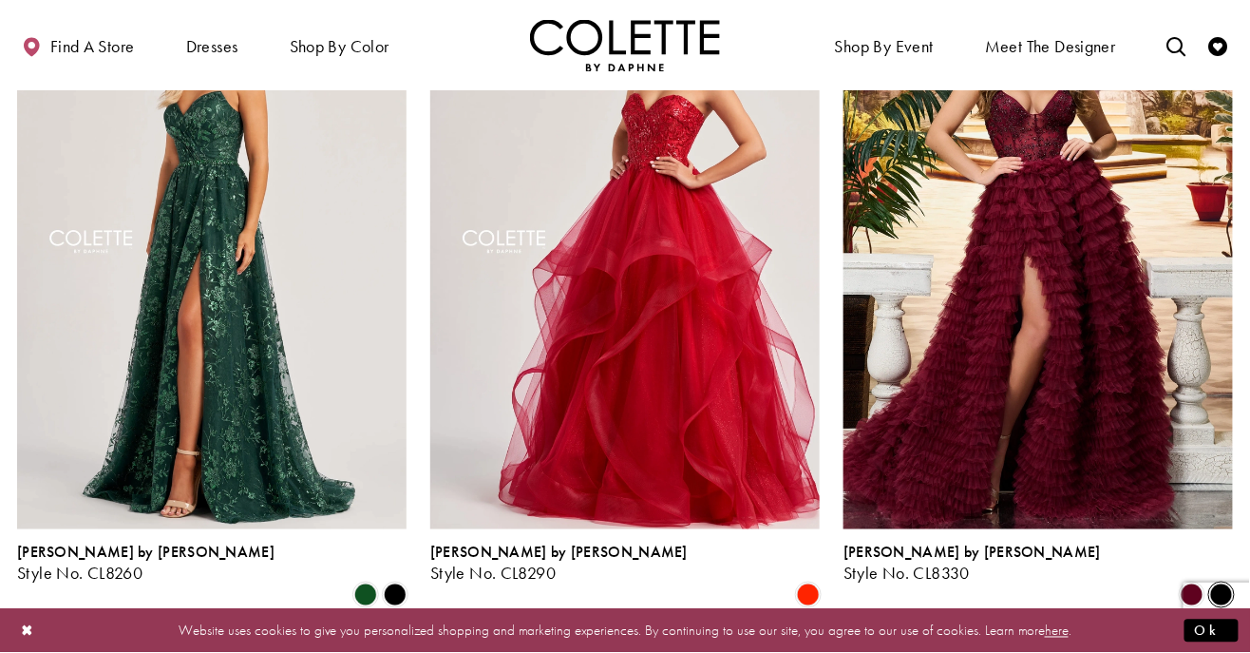
click at [1229, 583] on span "Product List" at bounding box center [1221, 594] width 23 height 23
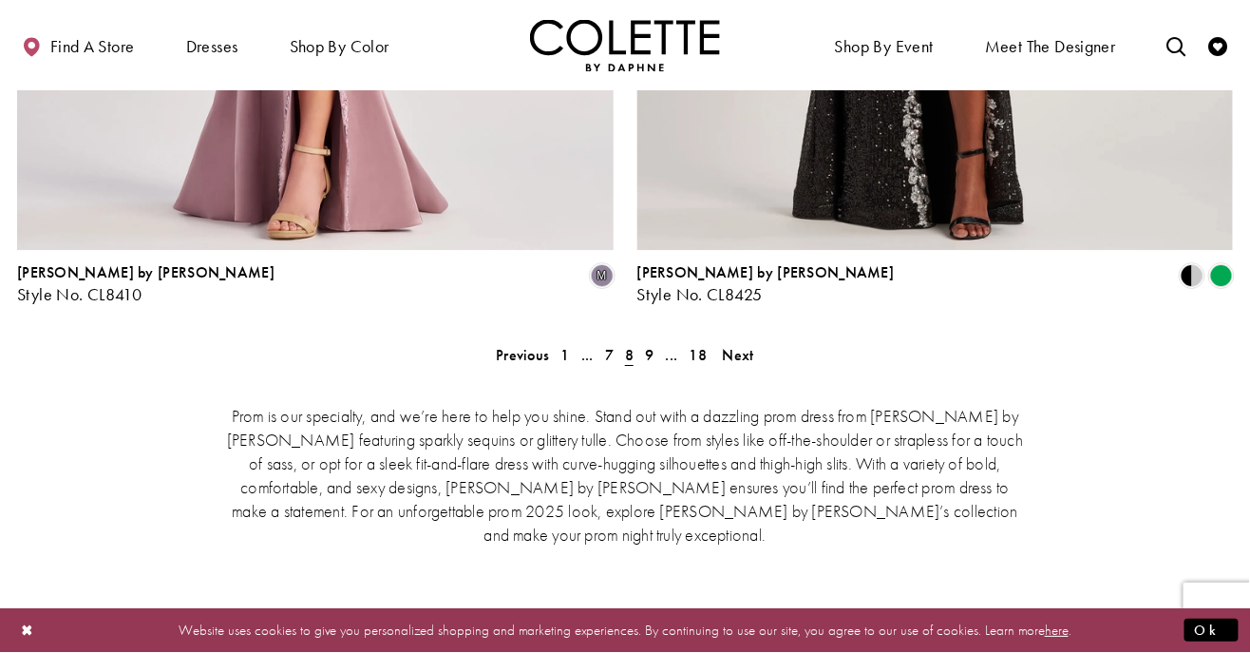
scroll to position [4007, 0]
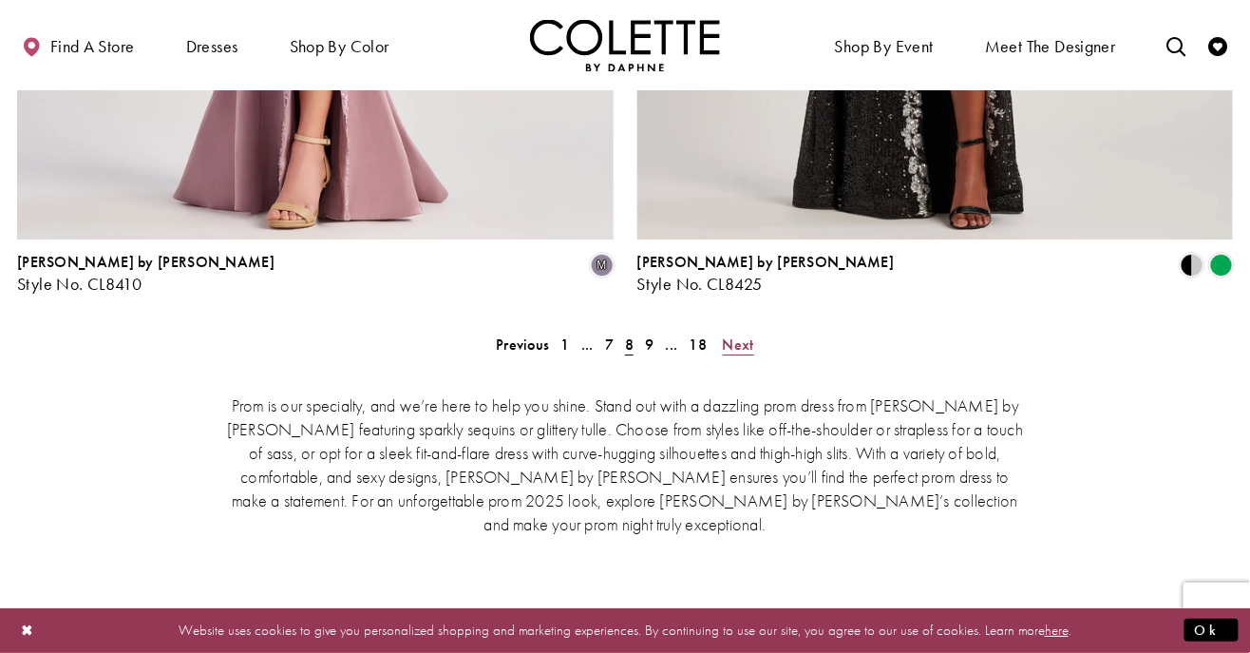
click at [749, 334] on span "Next" at bounding box center [738, 344] width 31 height 20
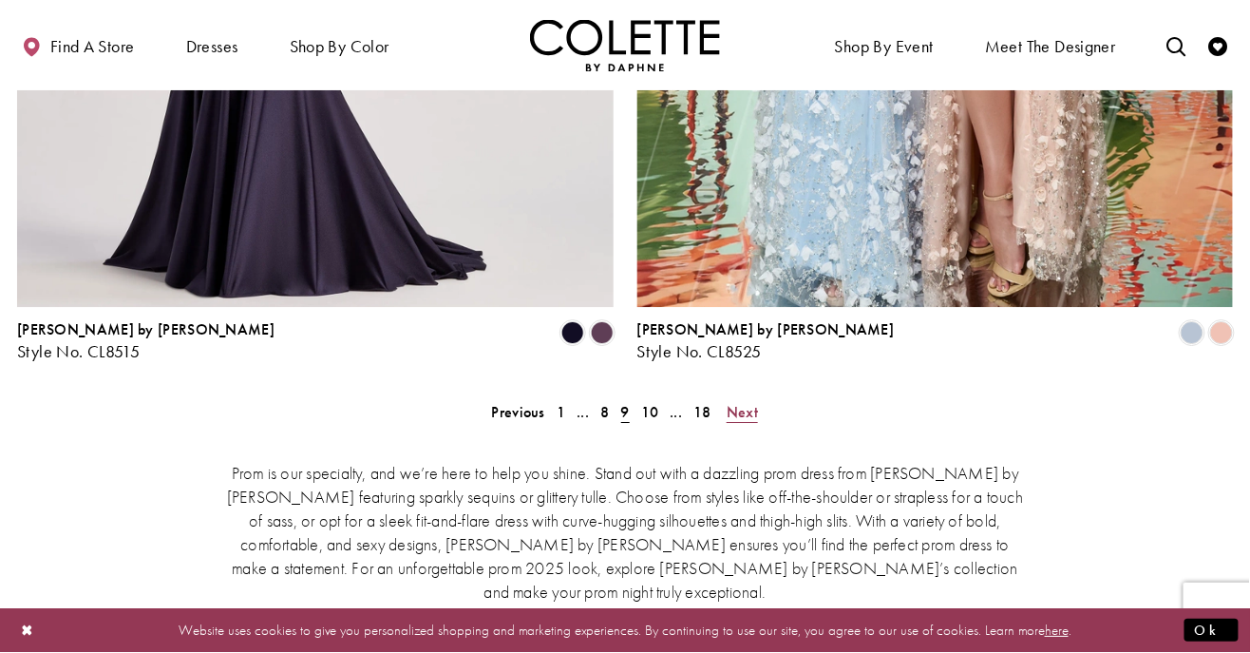
scroll to position [3931, 0]
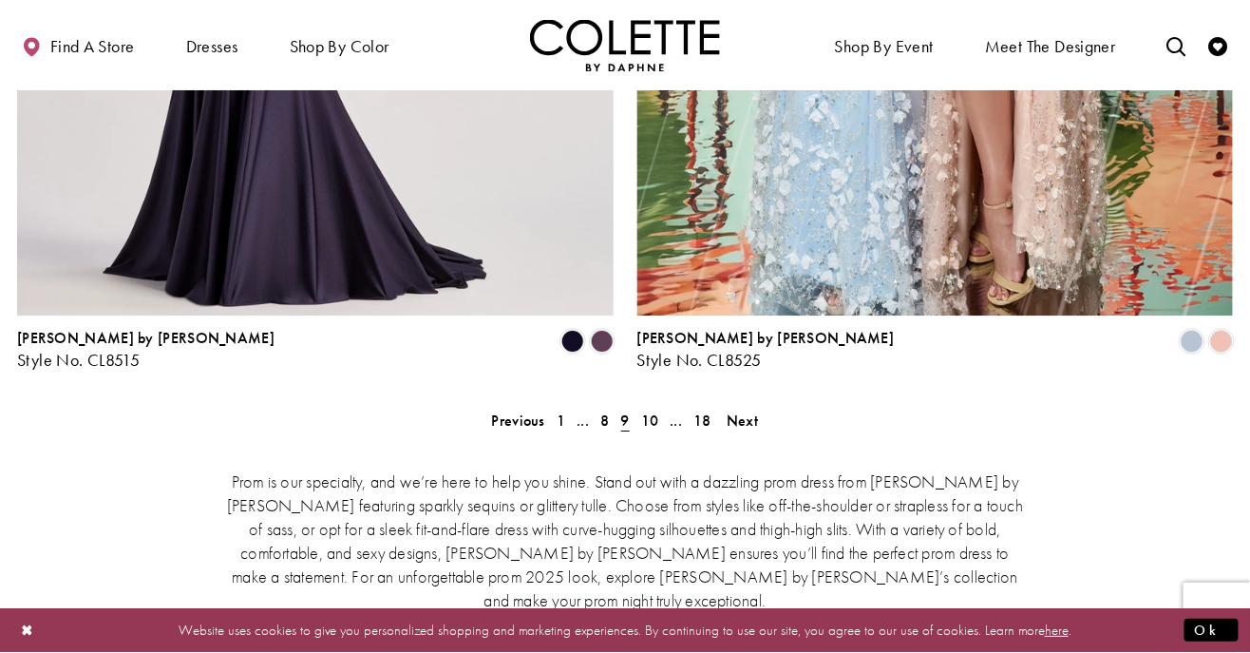
click at [746, 428] on div "Prom is our specialty, and we’re here to help you shine. Stand out with a dazzl…" at bounding box center [625, 538] width 1216 height 221
click at [740, 410] on span "Next" at bounding box center [742, 420] width 31 height 20
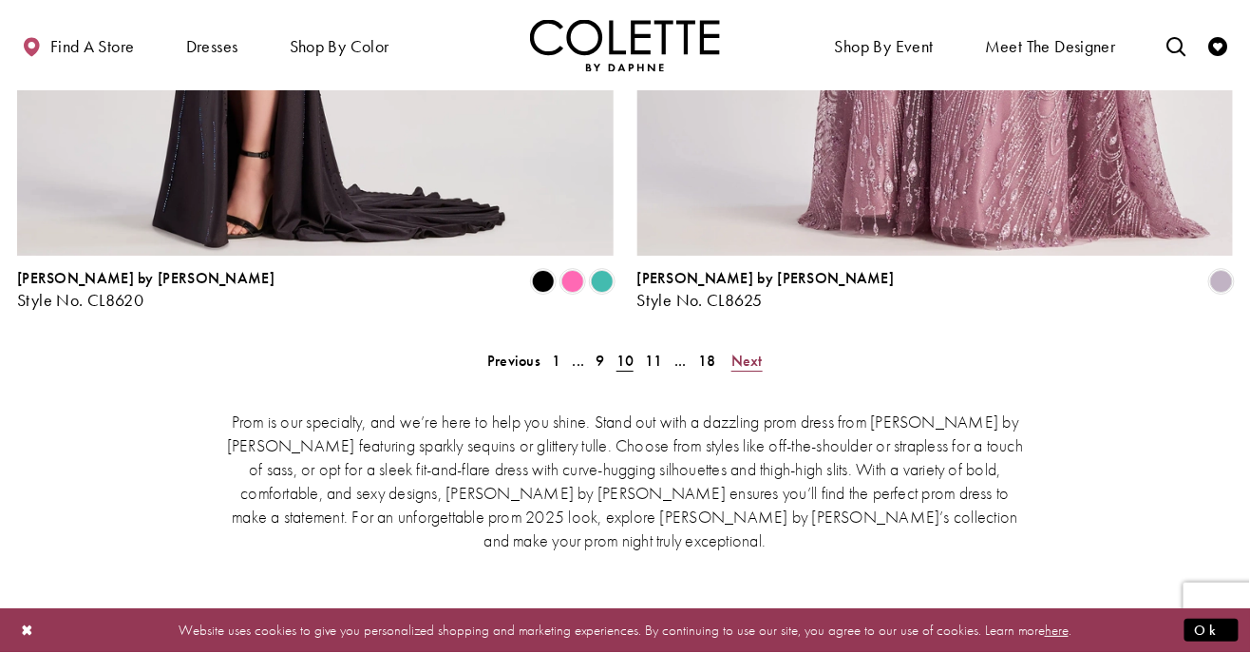
scroll to position [4015, 0]
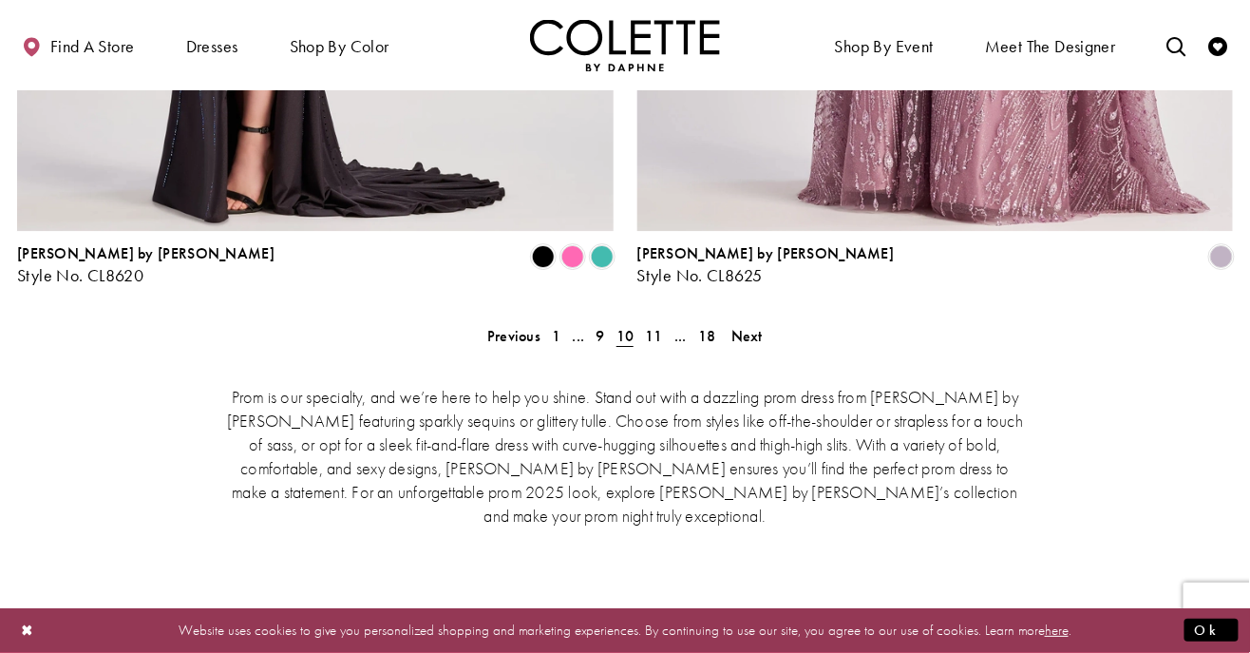
click at [735, 344] on div "Prom is our specialty, and we’re here to help you shine. Stand out with a dazzl…" at bounding box center [625, 454] width 1216 height 221
click at [747, 344] on div "Prom is our specialty, and we’re here to help you shine. Stand out with a dazzl…" at bounding box center [625, 454] width 1216 height 221
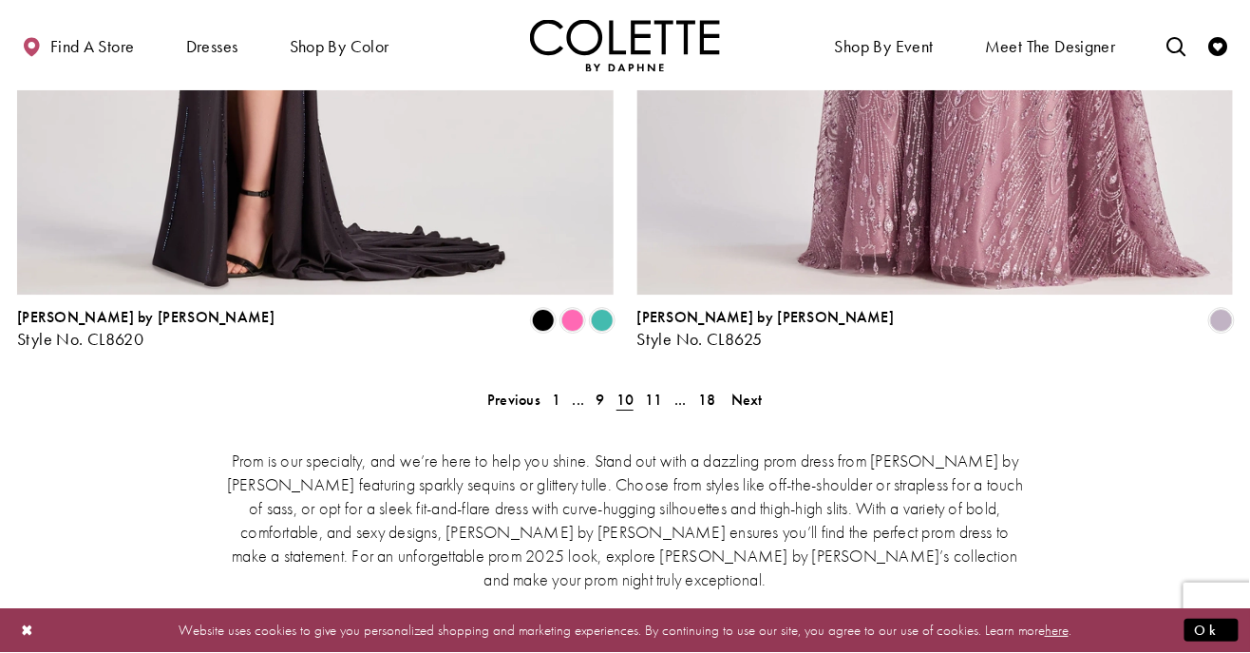
scroll to position [3948, 0]
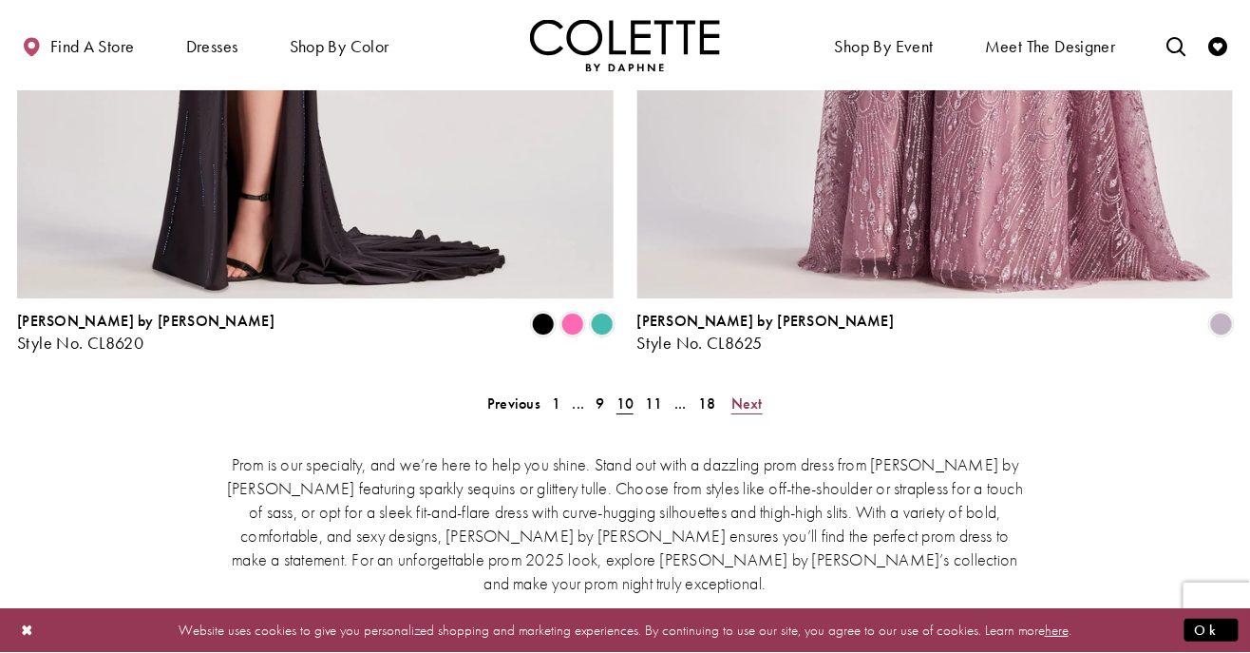
click at [749, 393] on span "Next" at bounding box center [746, 403] width 31 height 20
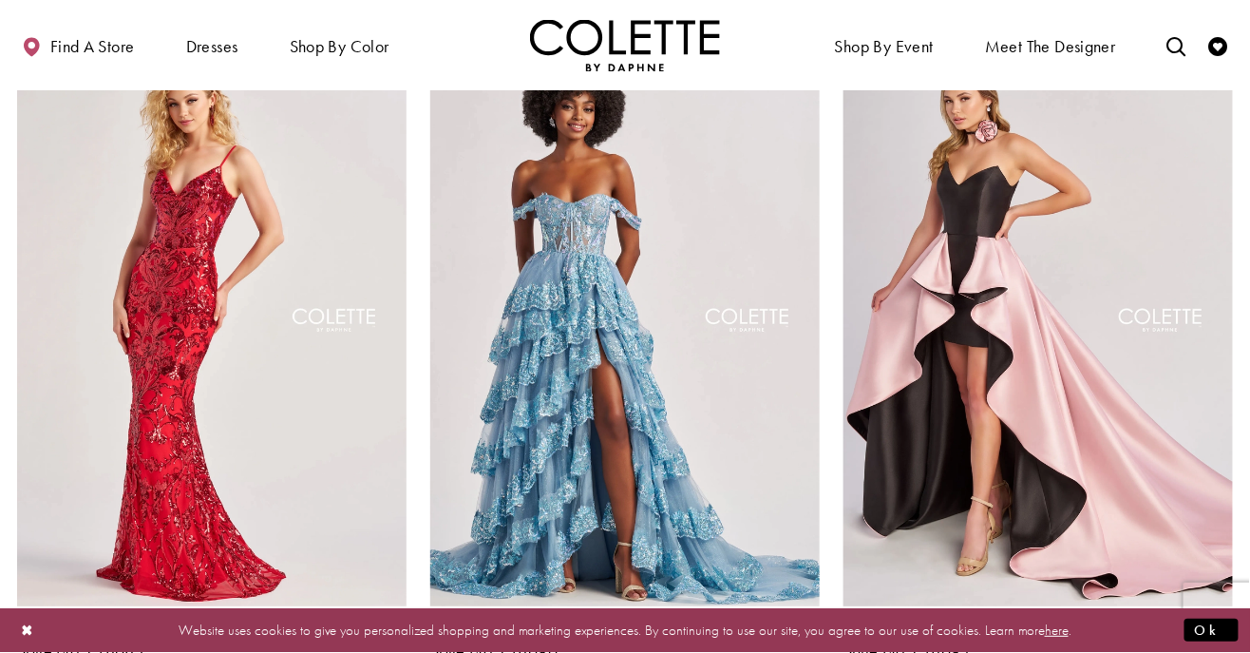
scroll to position [1924, 0]
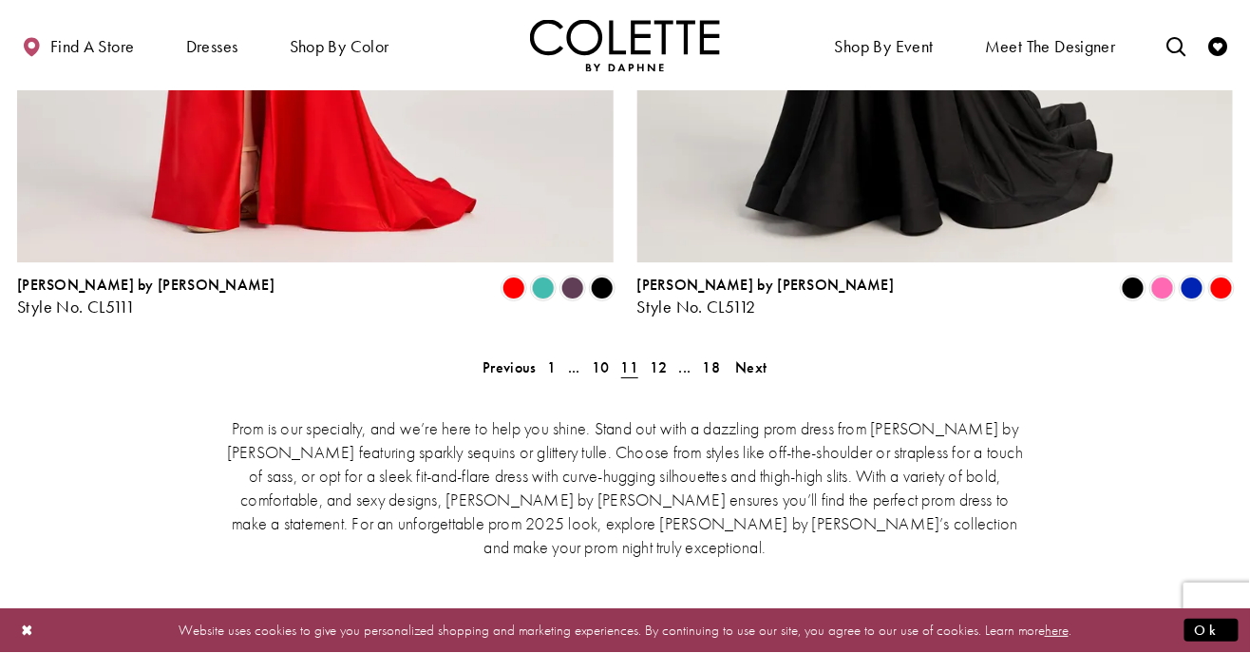
scroll to position [3993, 0]
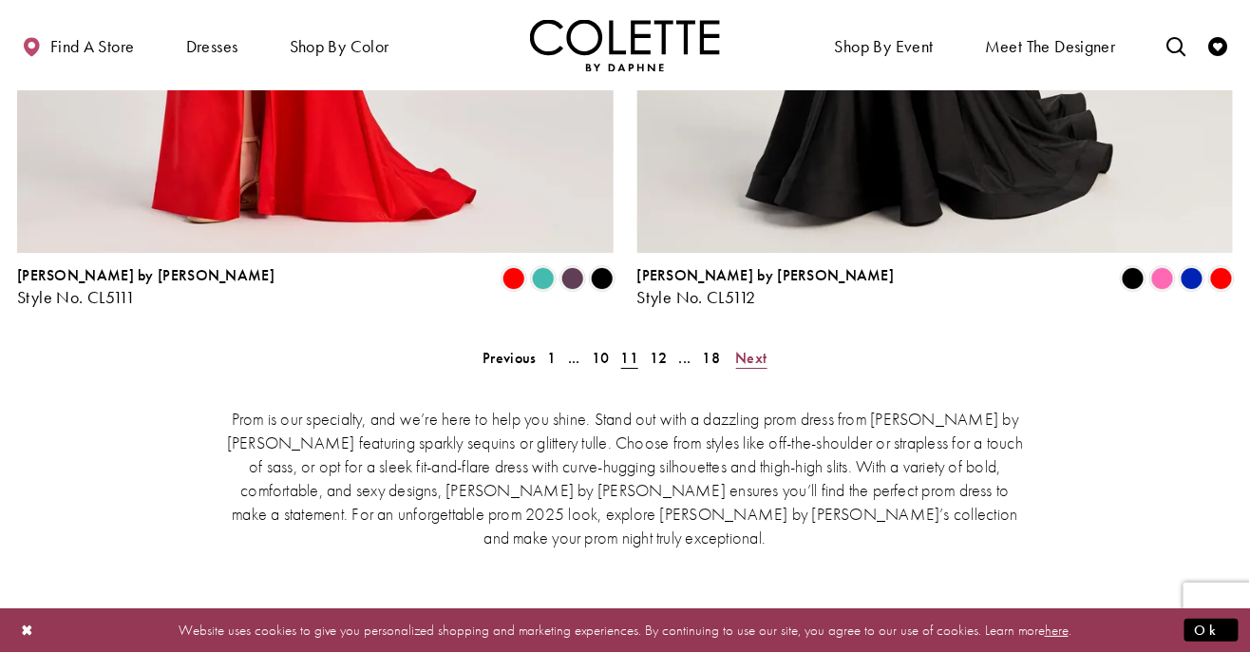
click at [746, 348] on span "Next" at bounding box center [751, 358] width 31 height 20
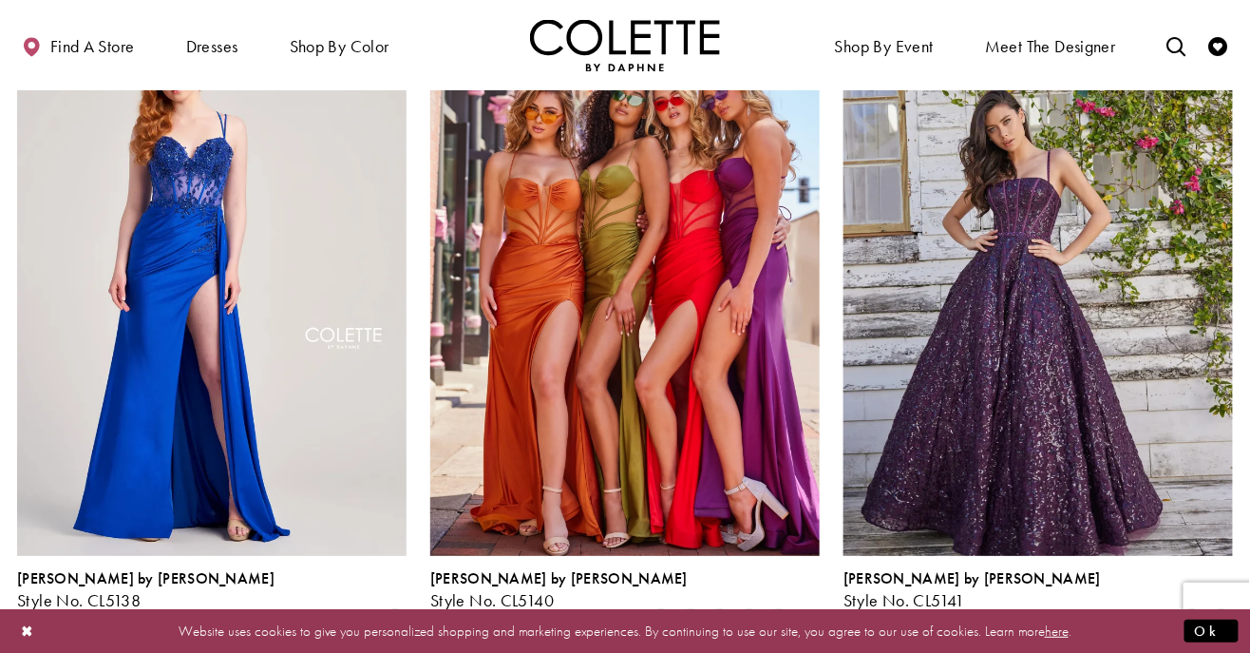
scroll to position [1997, 0]
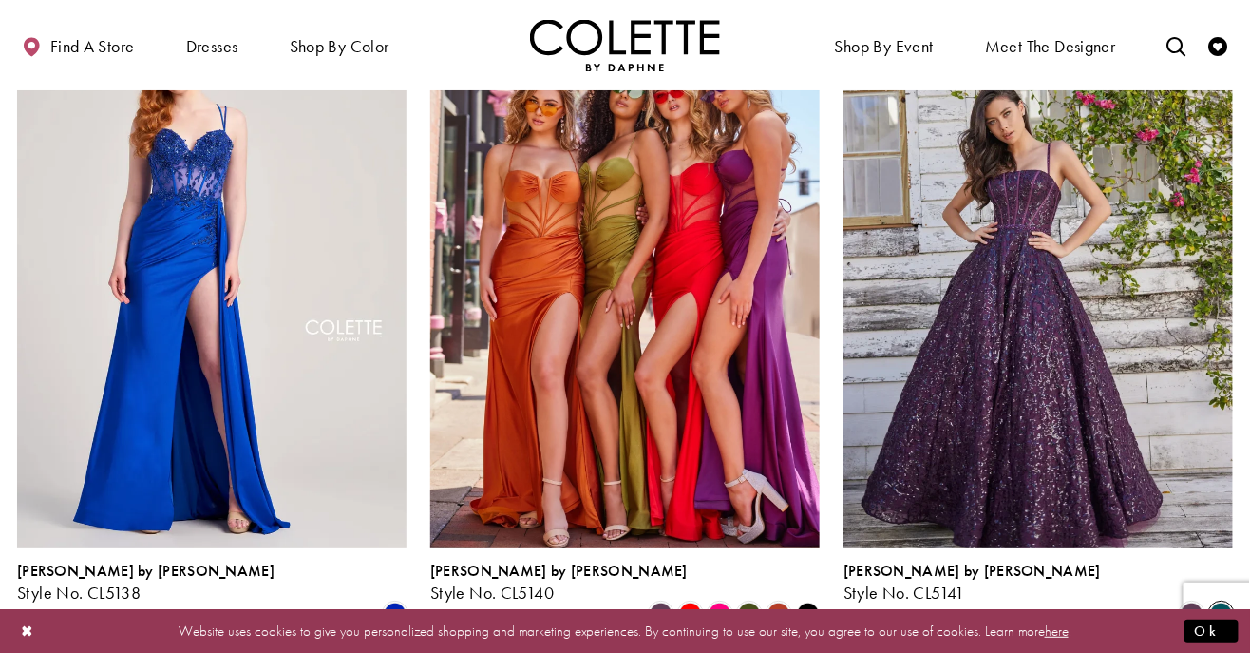
click at [1227, 602] on span "Product List" at bounding box center [1221, 613] width 23 height 23
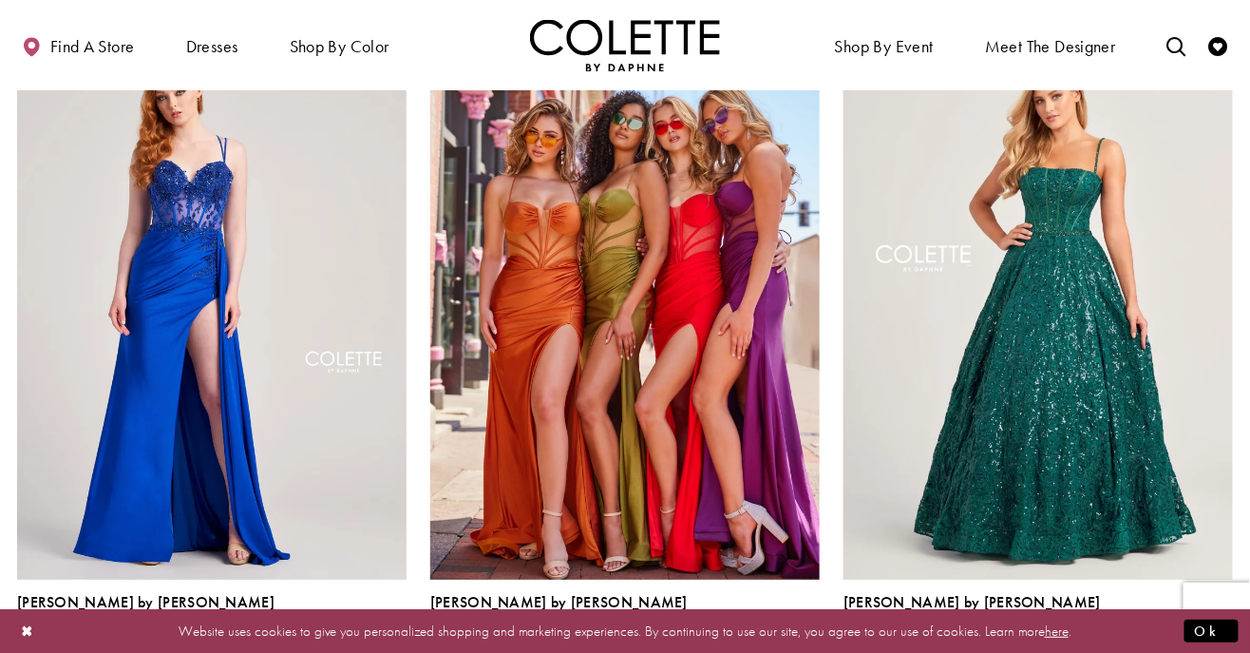
scroll to position [1958, 0]
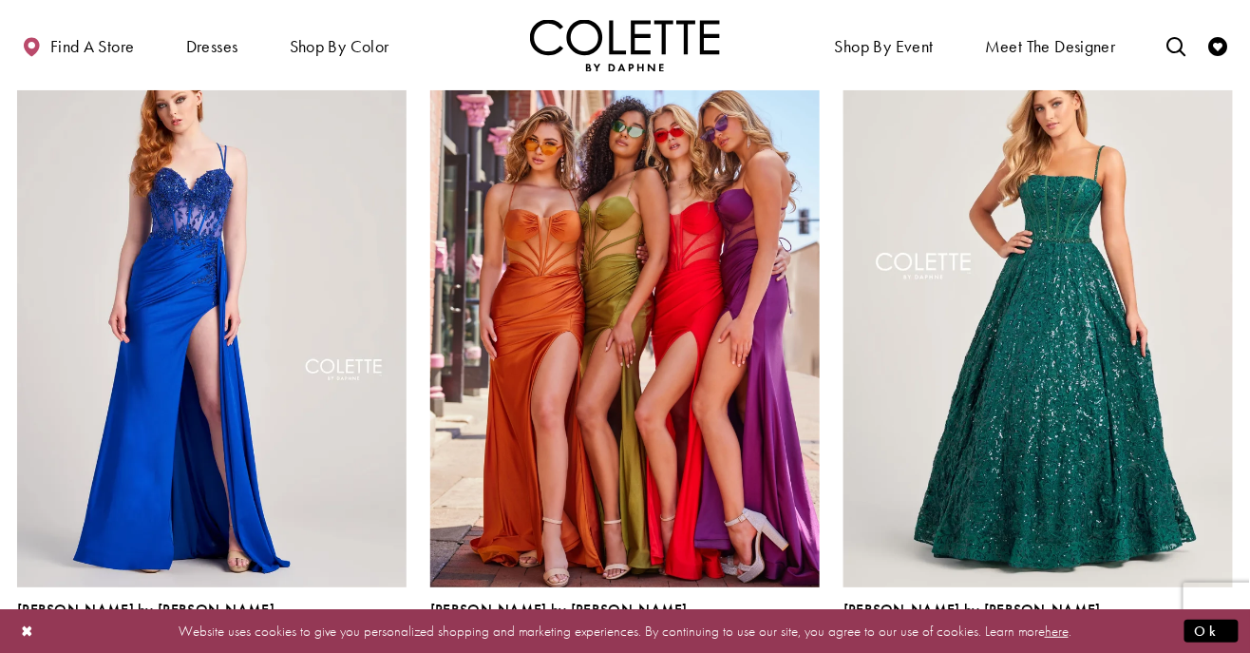
click at [1184, 641] on span "Product List" at bounding box center [1192, 652] width 23 height 23
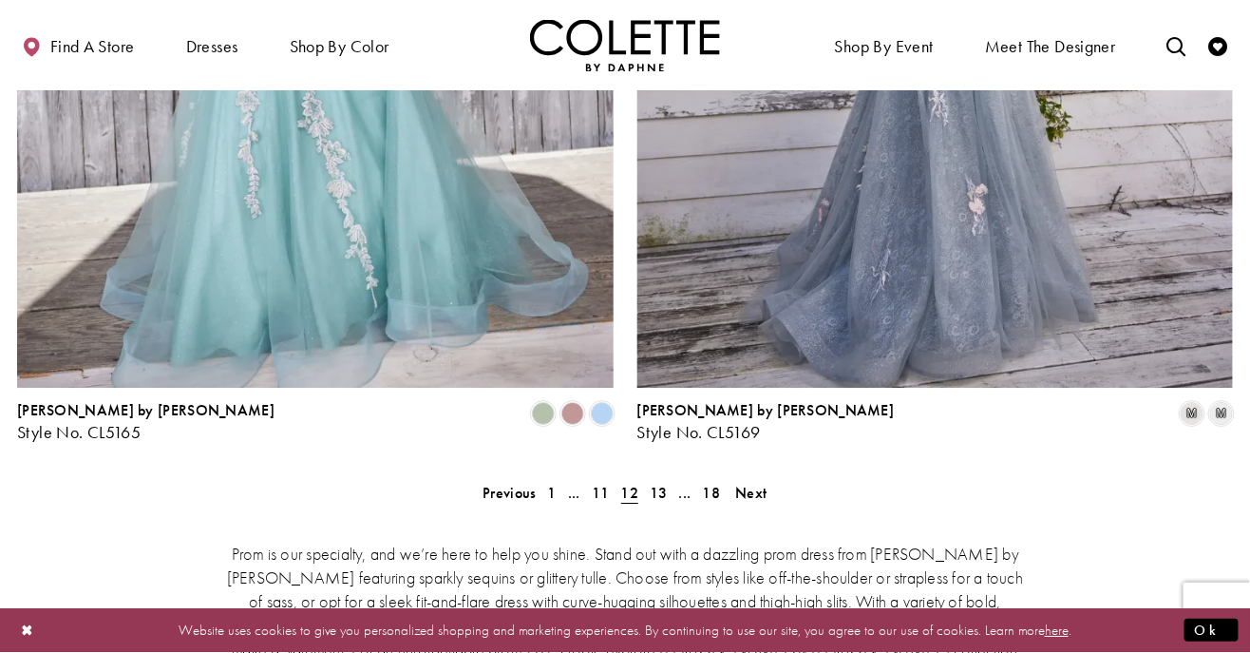
scroll to position [3860, 0]
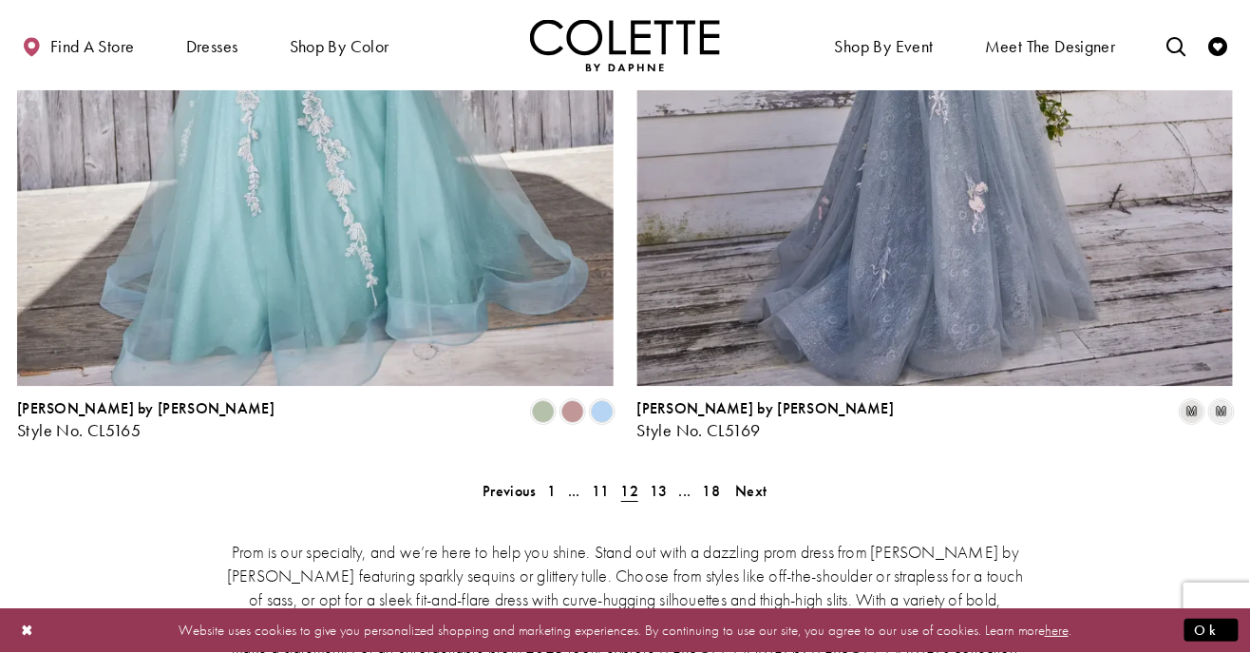
click at [756, 499] on div "Prom is our specialty, and we’re here to help you shine. Stand out with a dazzl…" at bounding box center [625, 609] width 1216 height 221
click at [662, 481] on span "13" at bounding box center [659, 491] width 18 height 20
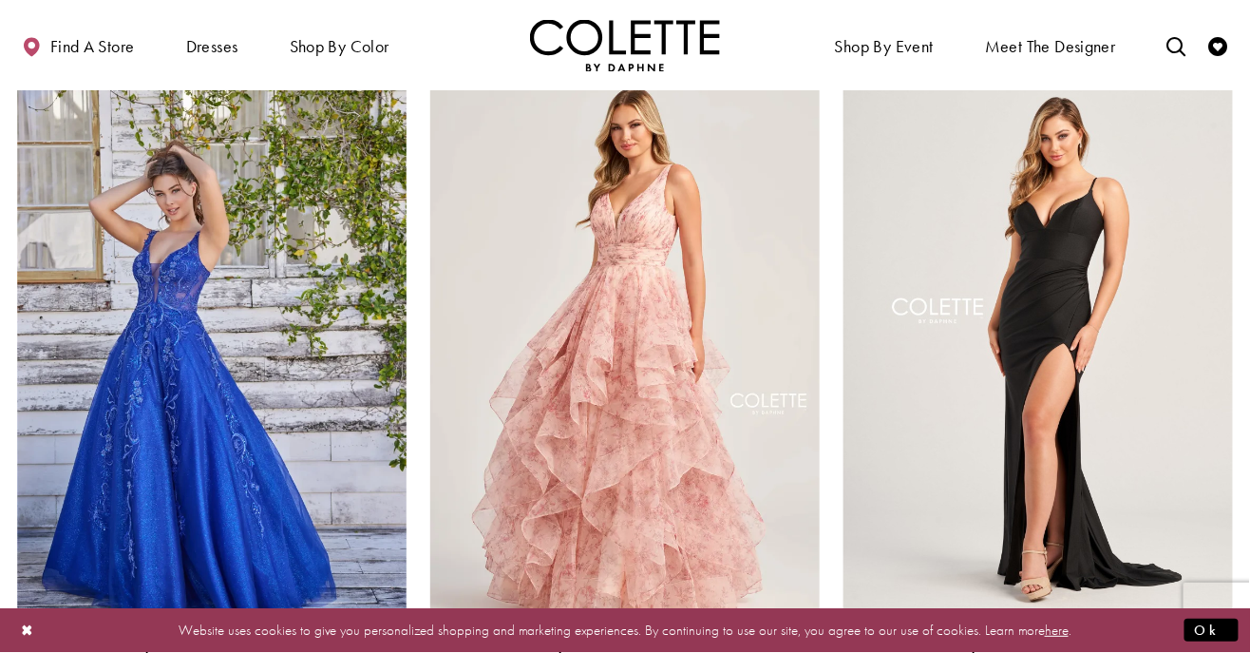
scroll to position [1924, 0]
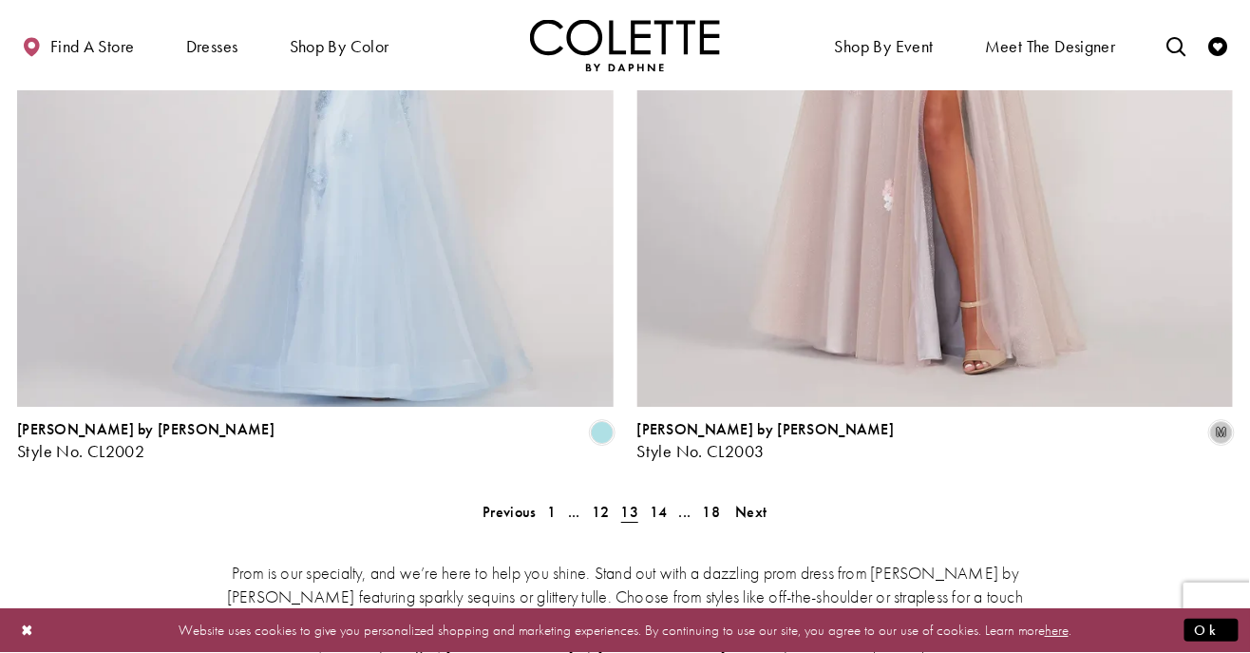
scroll to position [3841, 0]
click at [752, 518] on div "Prom is our specialty, and we’re here to help you shine. Stand out with a dazzl…" at bounding box center [625, 628] width 1216 height 221
click at [658, 500] on span "14" at bounding box center [659, 510] width 18 height 20
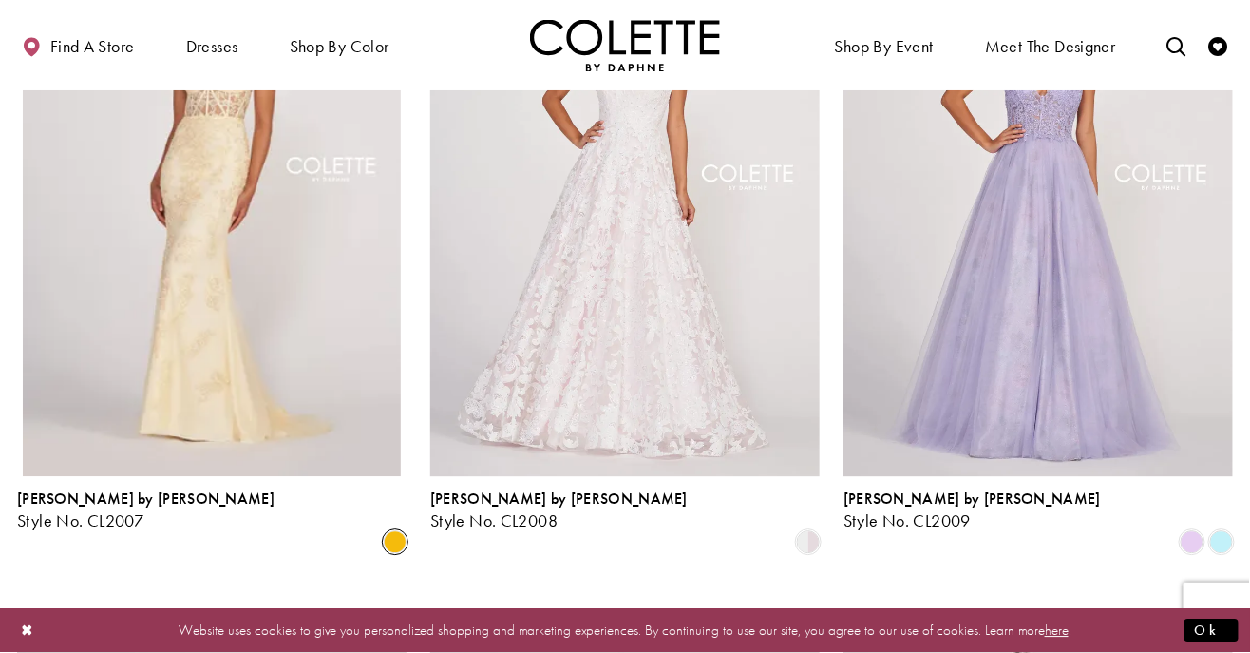
scroll to position [1378, 0]
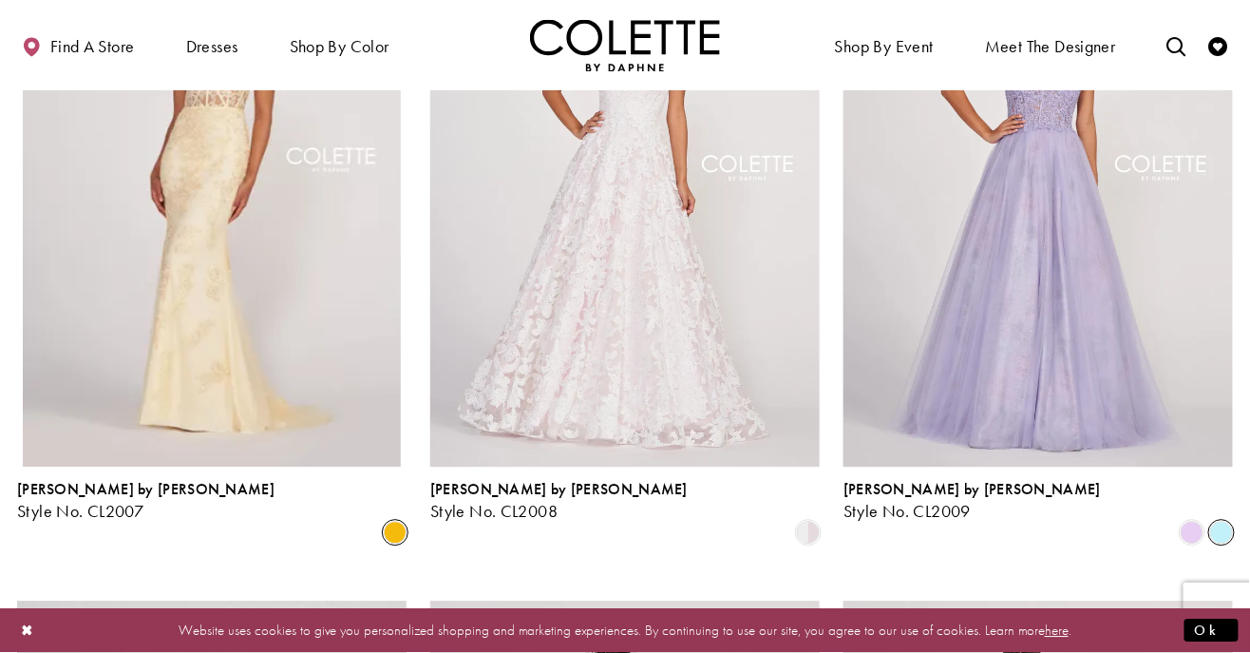
click at [1227, 521] on span "Product List" at bounding box center [1221, 532] width 23 height 23
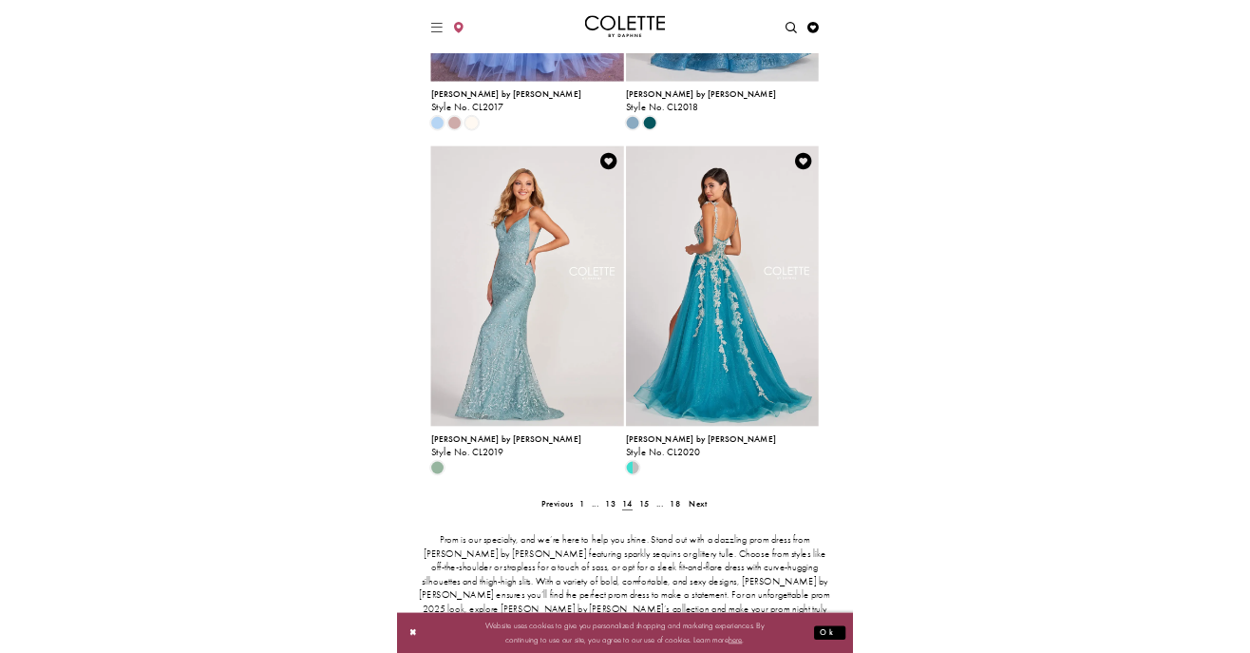
scroll to position [3891, 0]
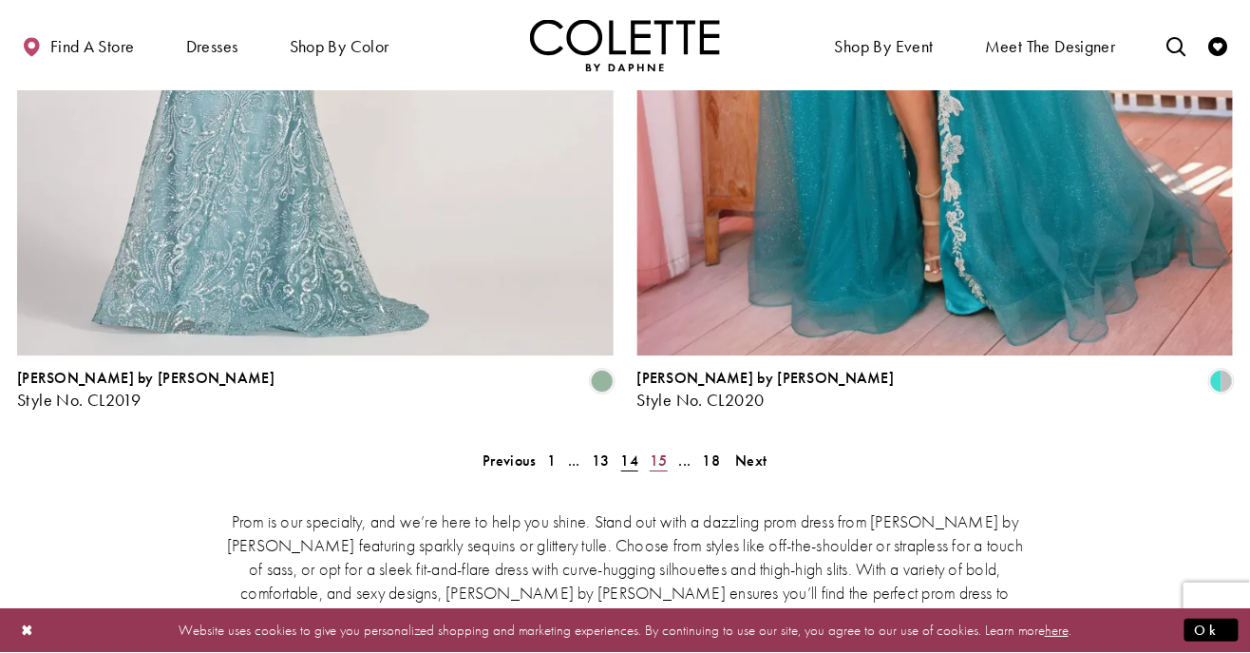
click at [659, 450] on span "15" at bounding box center [659, 460] width 18 height 20
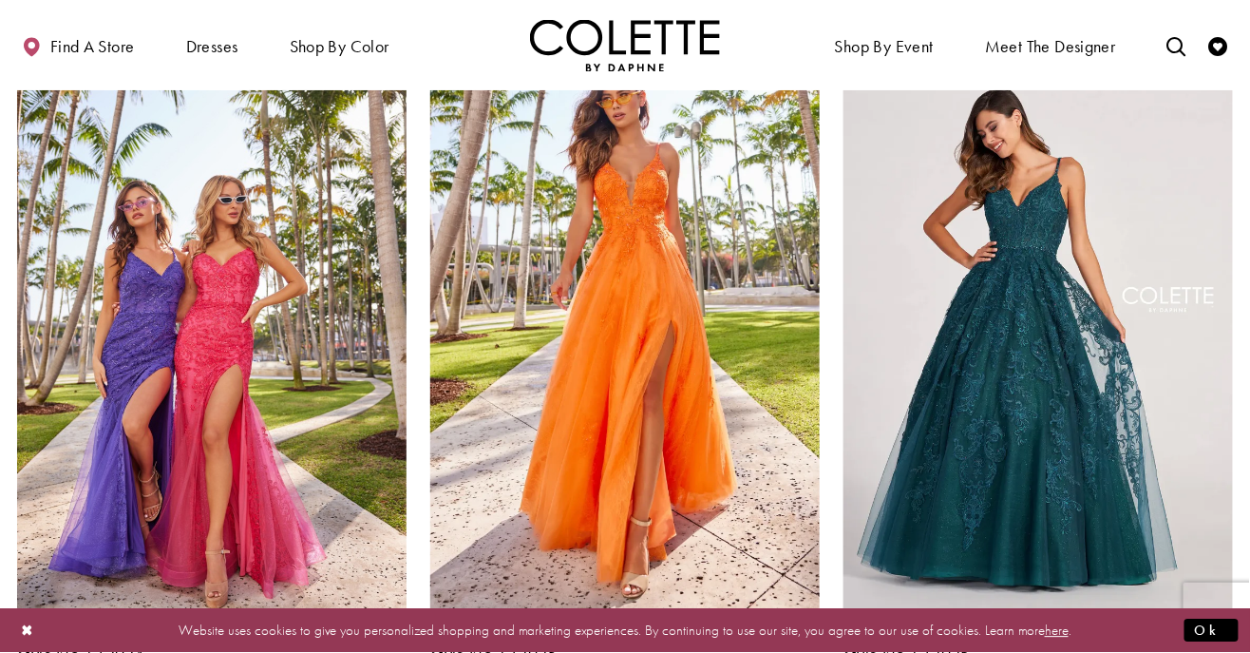
scroll to position [1240, 0]
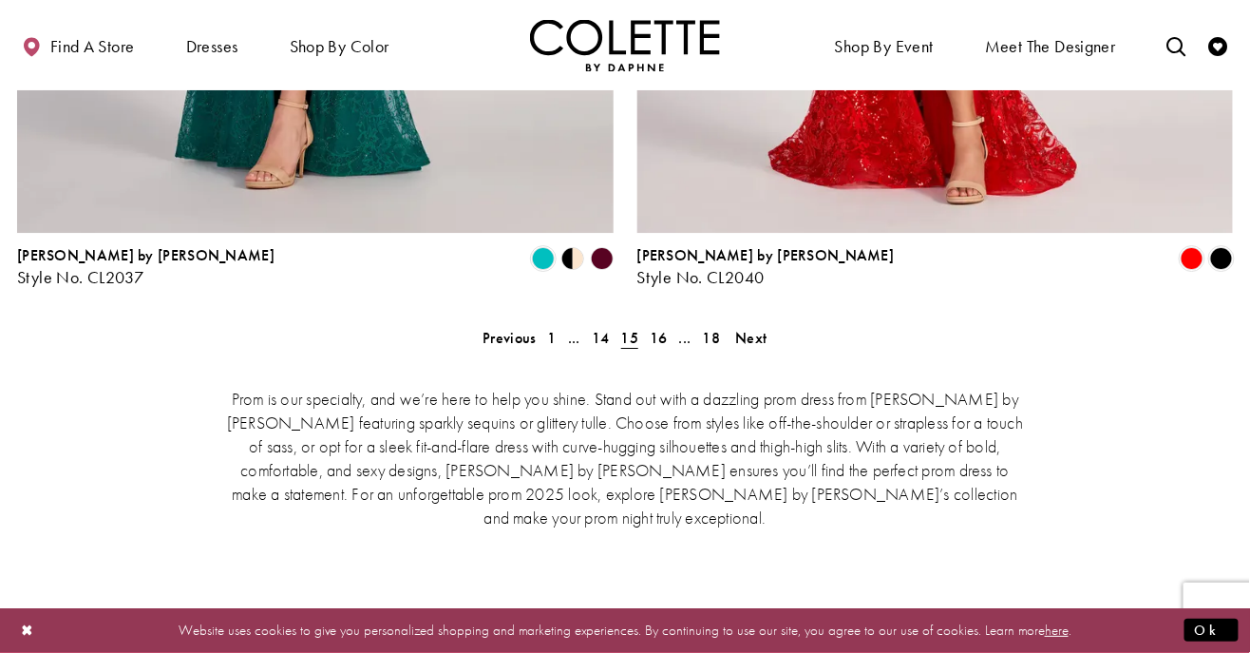
scroll to position [4013, 0]
click at [658, 346] on div "Prom is our specialty, and we’re here to help you shine. Stand out with a dazzl…" at bounding box center [625, 456] width 1216 height 221
click at [662, 328] on span "16" at bounding box center [659, 338] width 18 height 20
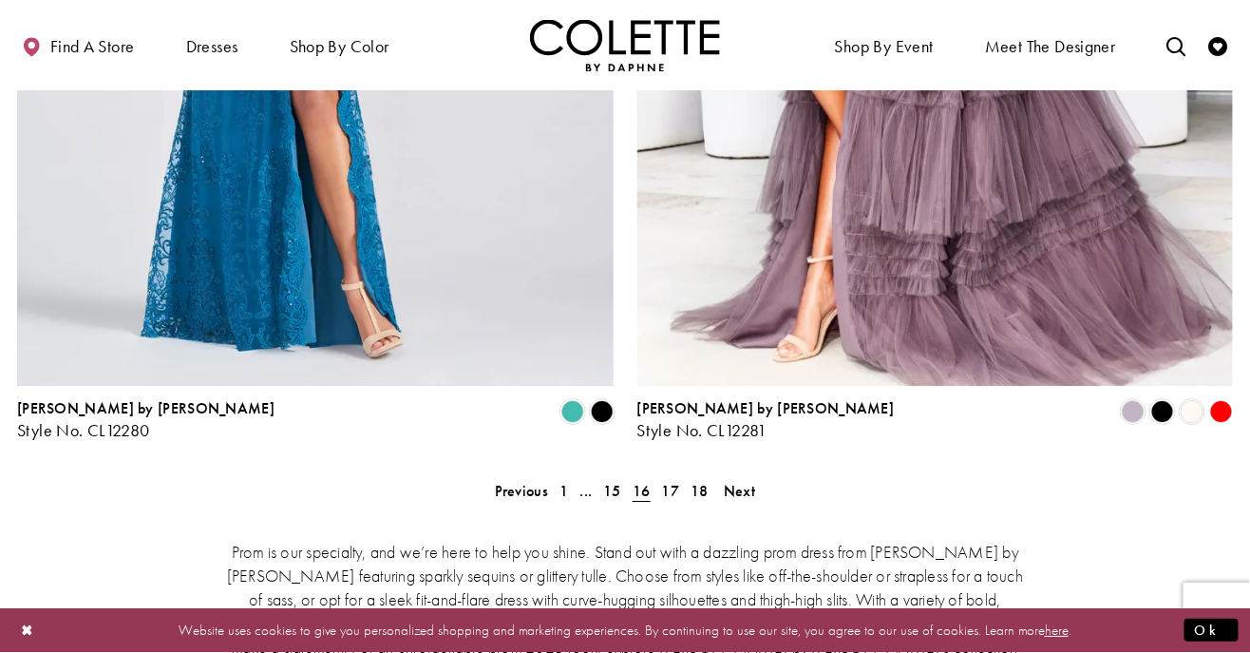
scroll to position [3872, 0]
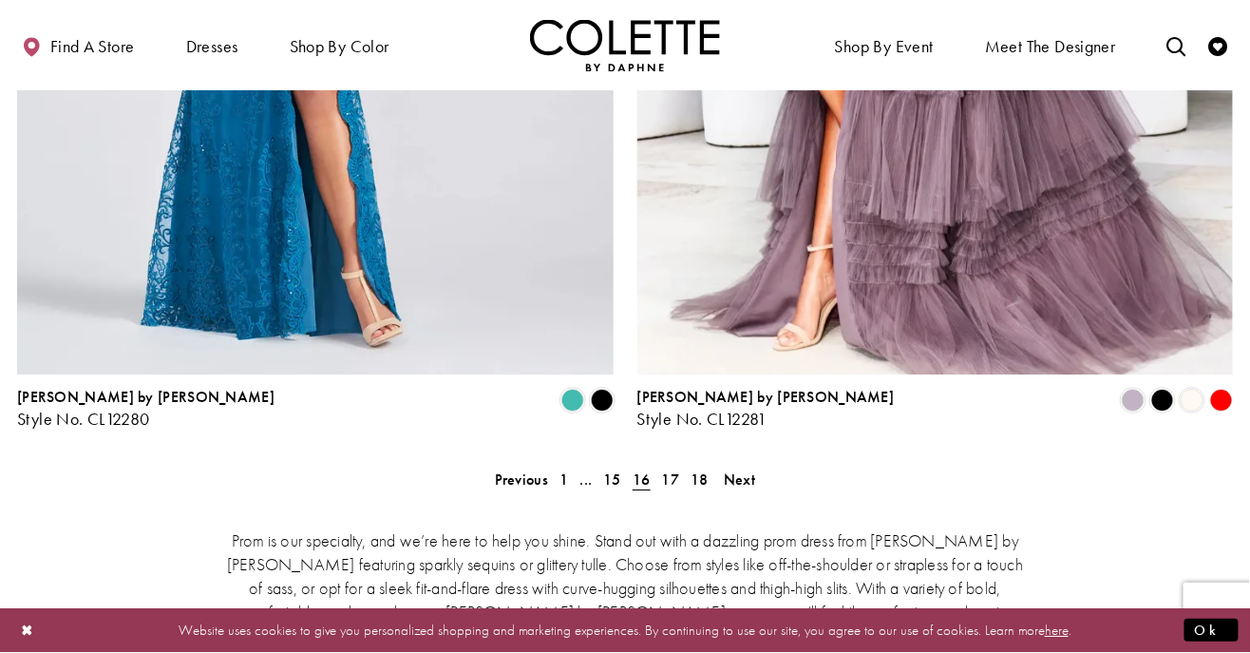
click at [670, 487] on div "Prom is our specialty, and we’re here to help you shine. Stand out with a dazzl…" at bounding box center [625, 597] width 1216 height 221
click at [676, 469] on span "17" at bounding box center [671, 479] width 18 height 20
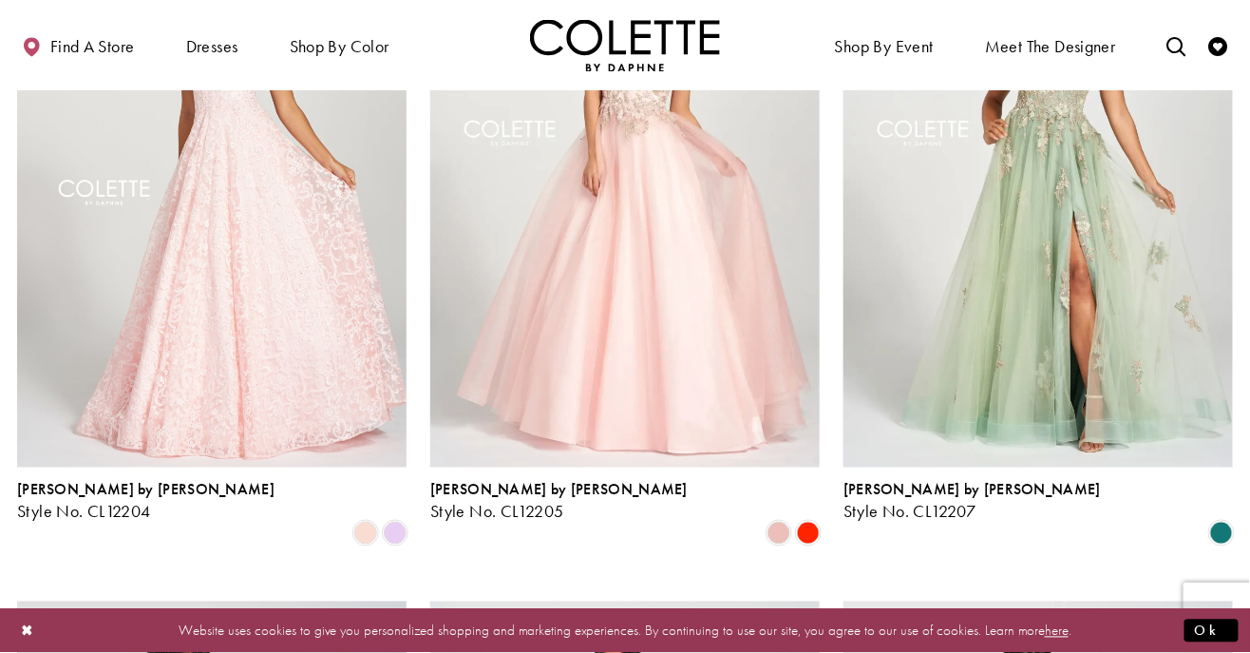
scroll to position [678, 0]
click at [818, 521] on span "Product List" at bounding box center [808, 532] width 23 height 23
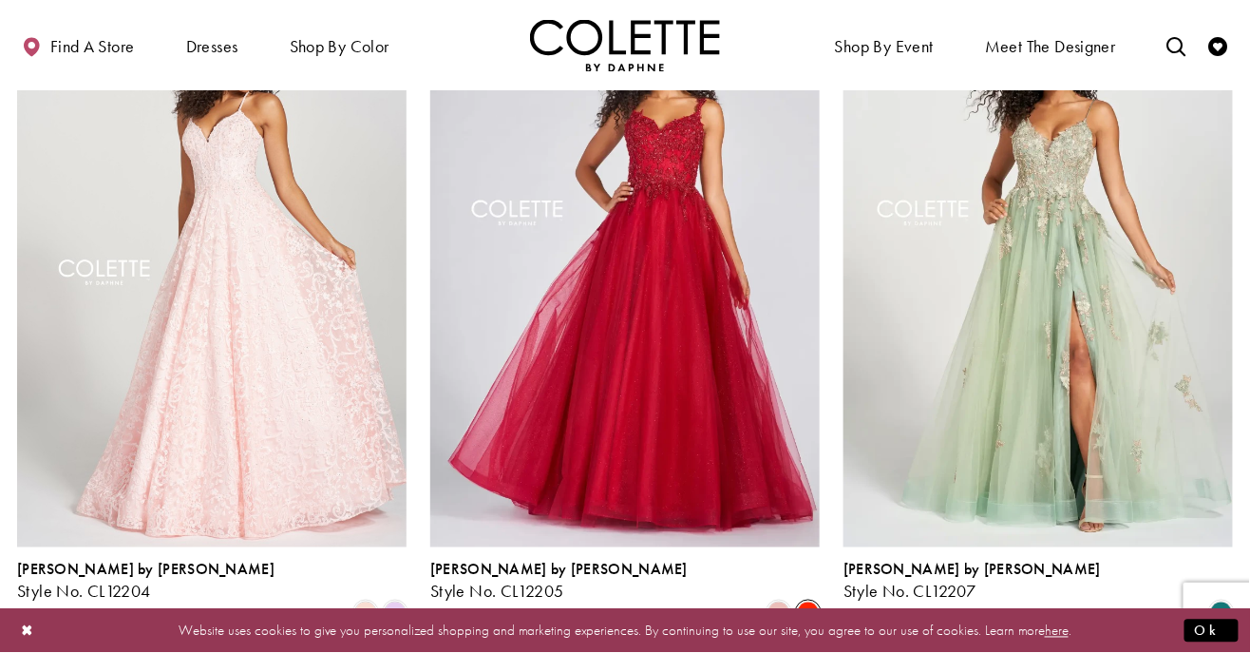
scroll to position [597, 0]
click at [1243, 210] on div "[PERSON_NAME] by [PERSON_NAME] Style No. CL12207 Skip Color List #45d0ce8d49 to…" at bounding box center [1038, 303] width 413 height 700
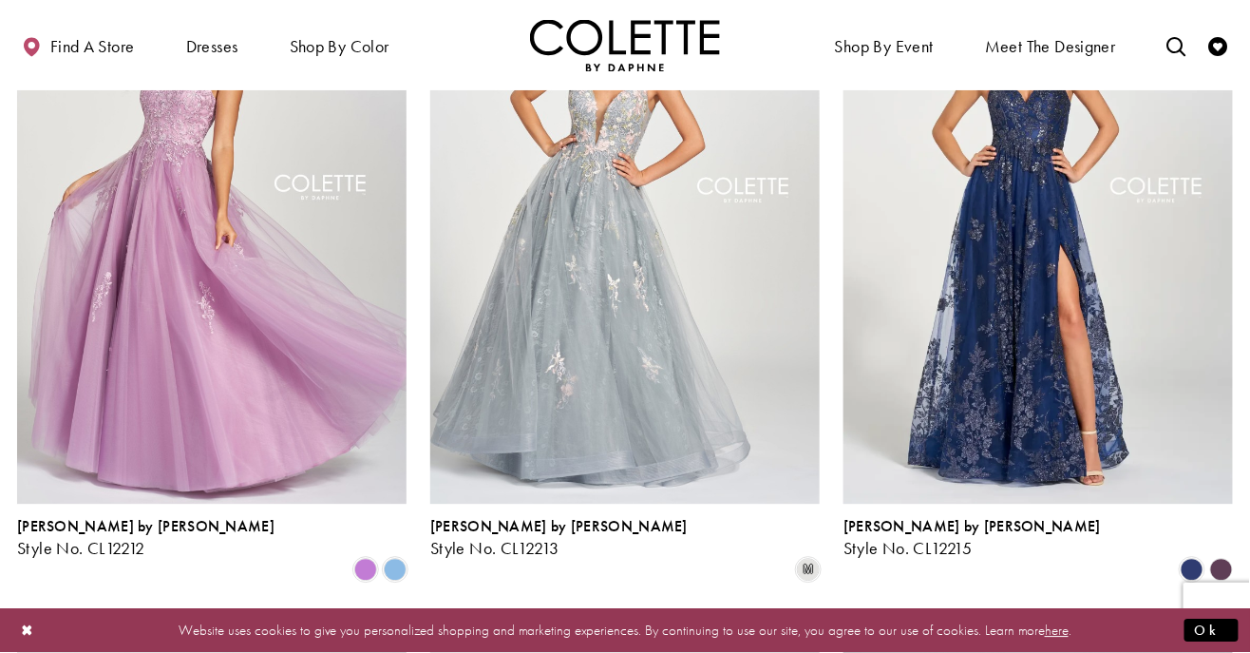
scroll to position [1342, 0]
click at [1227, 553] on polygon "Product List" at bounding box center [1220, 567] width 29 height 29
click at [1218, 553] on polygon "Product List" at bounding box center [1220, 567] width 29 height 29
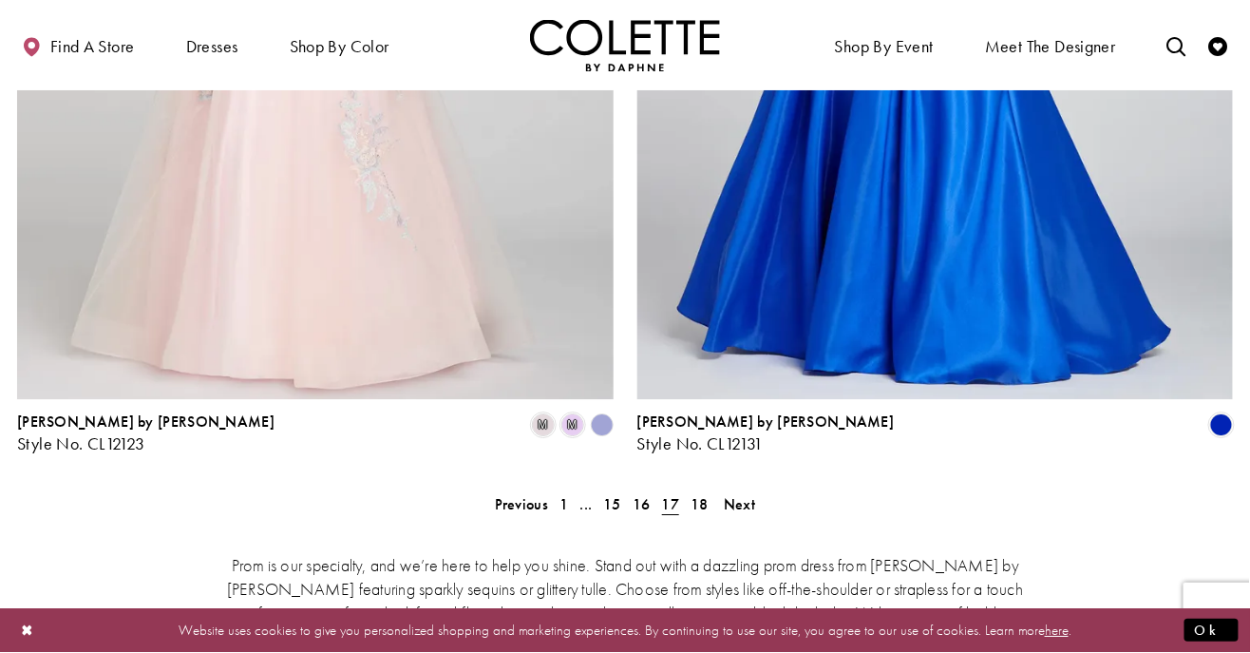
scroll to position [3854, 0]
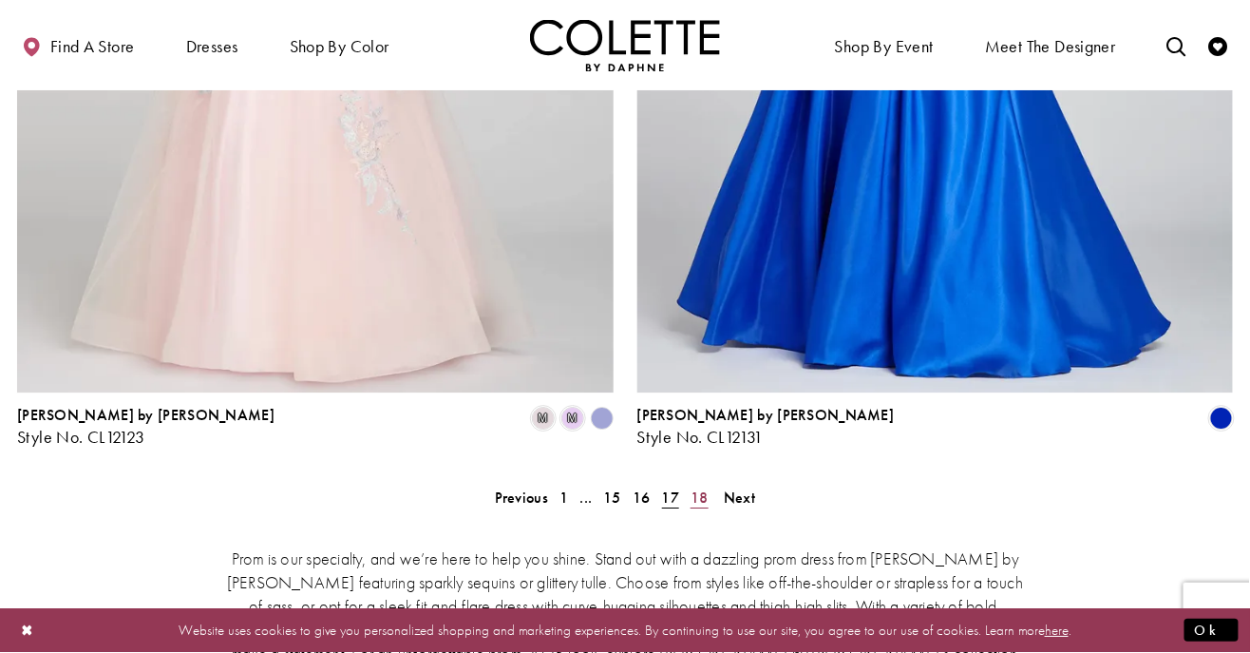
click at [708, 487] on span "18" at bounding box center [700, 497] width 18 height 20
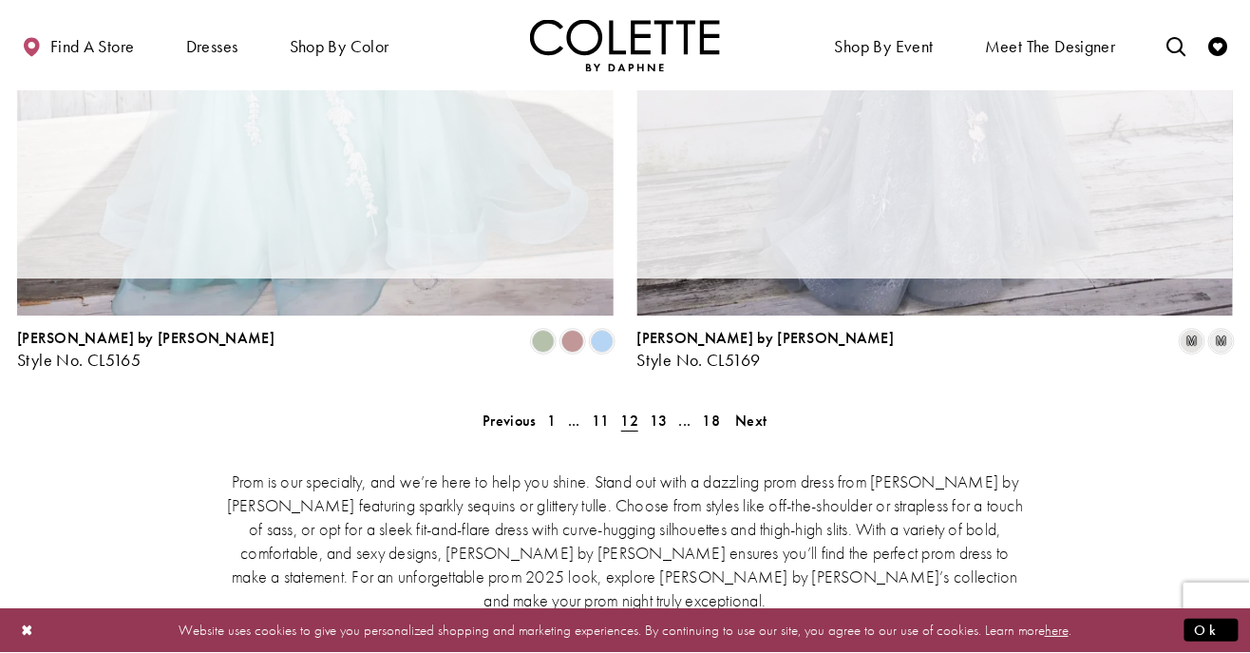
scroll to position [3810, 0]
